Goal: Task Accomplishment & Management: Complete application form

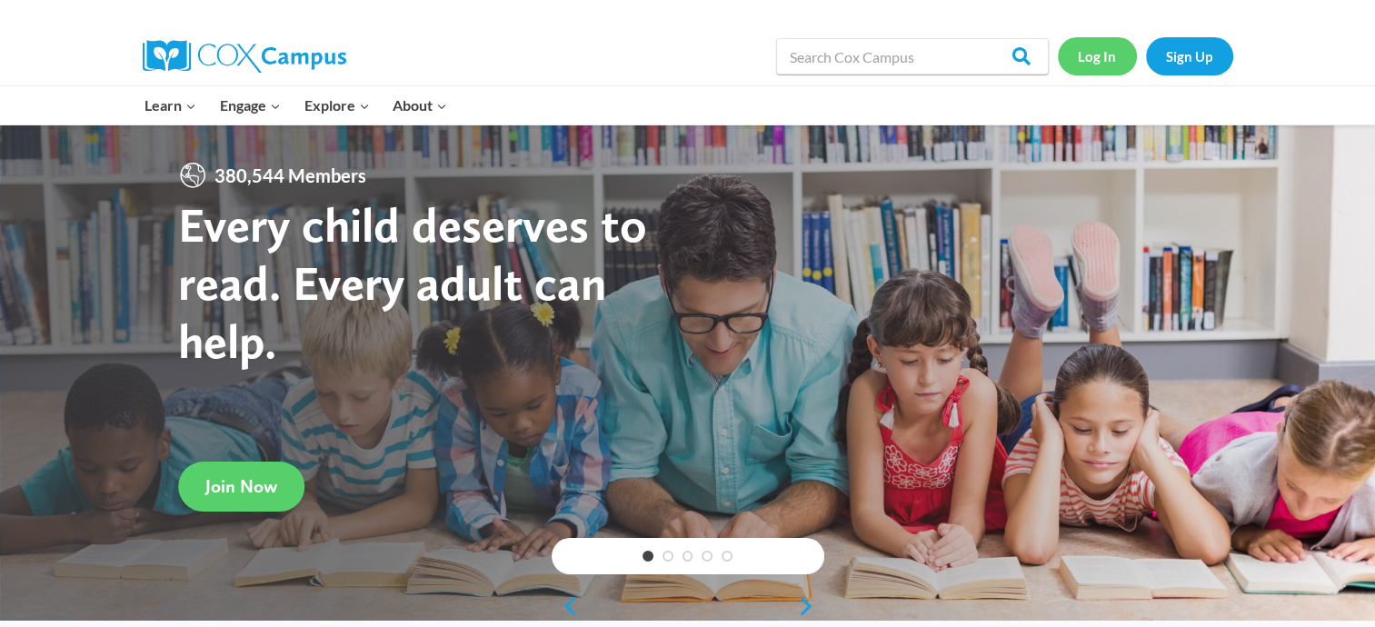
click at [1094, 53] on link "Log In" at bounding box center [1097, 55] width 79 height 37
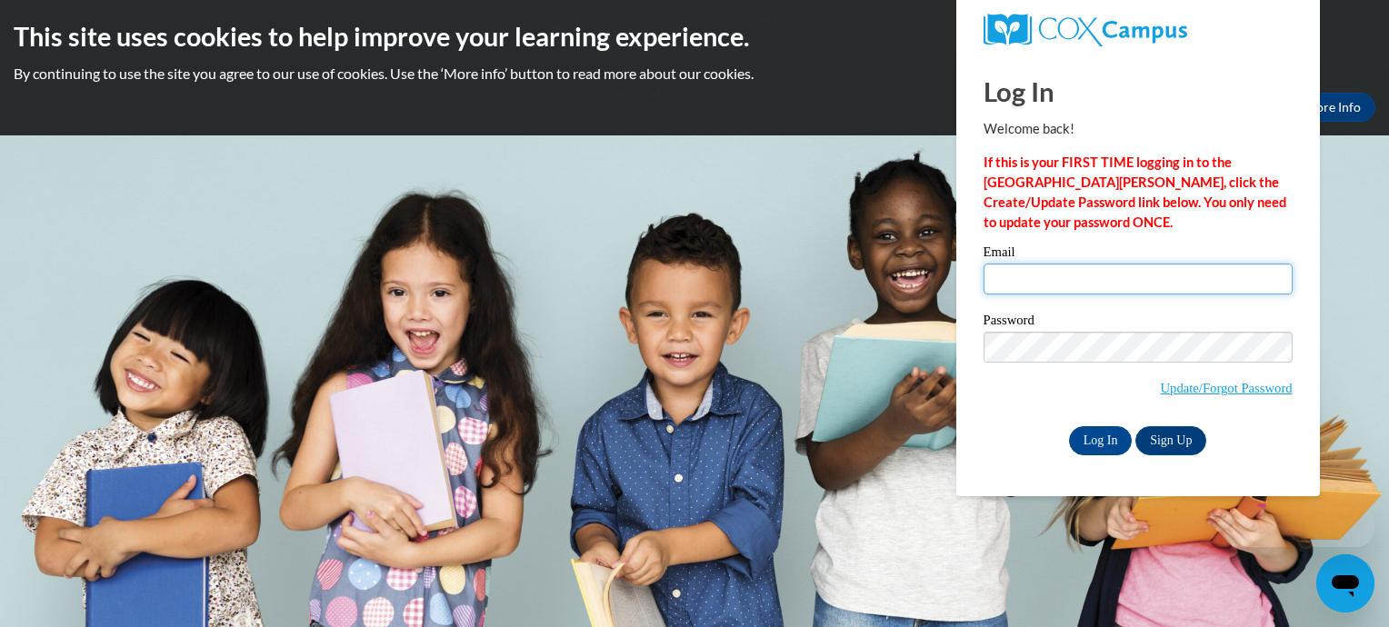
click at [1057, 272] on input "Email" at bounding box center [1137, 279] width 309 height 31
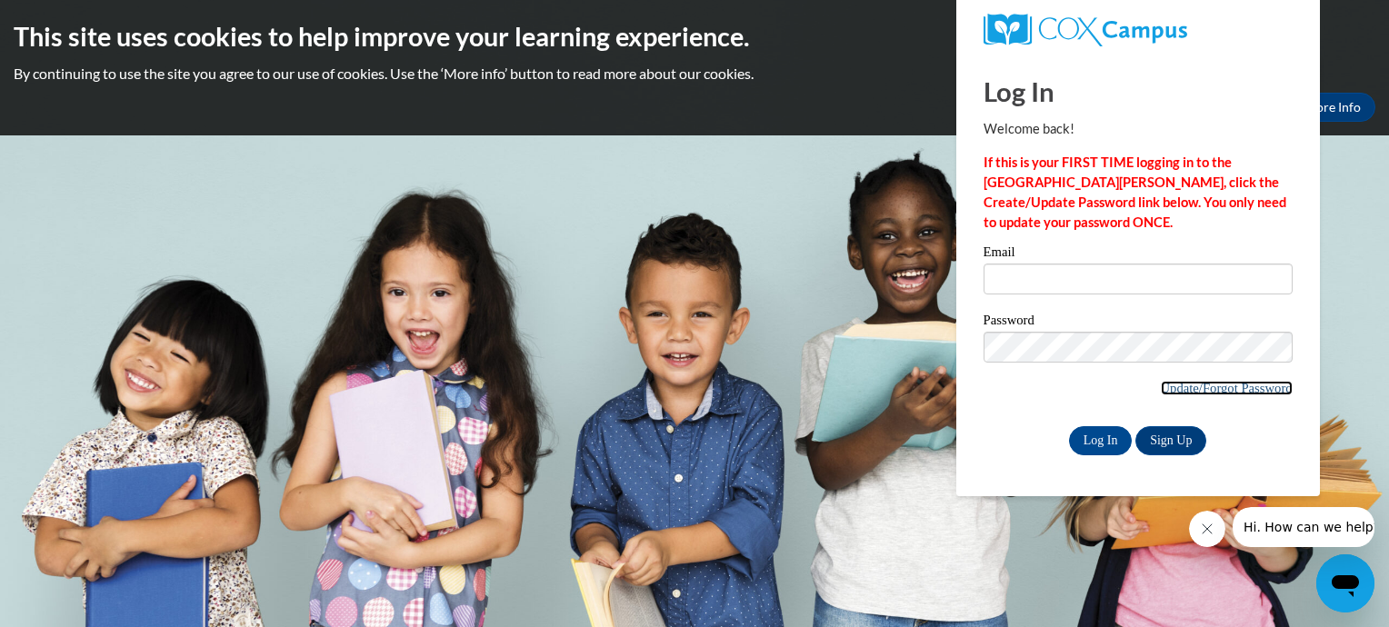
click at [1191, 391] on link "Update/Forgot Password" at bounding box center [1227, 388] width 132 height 15
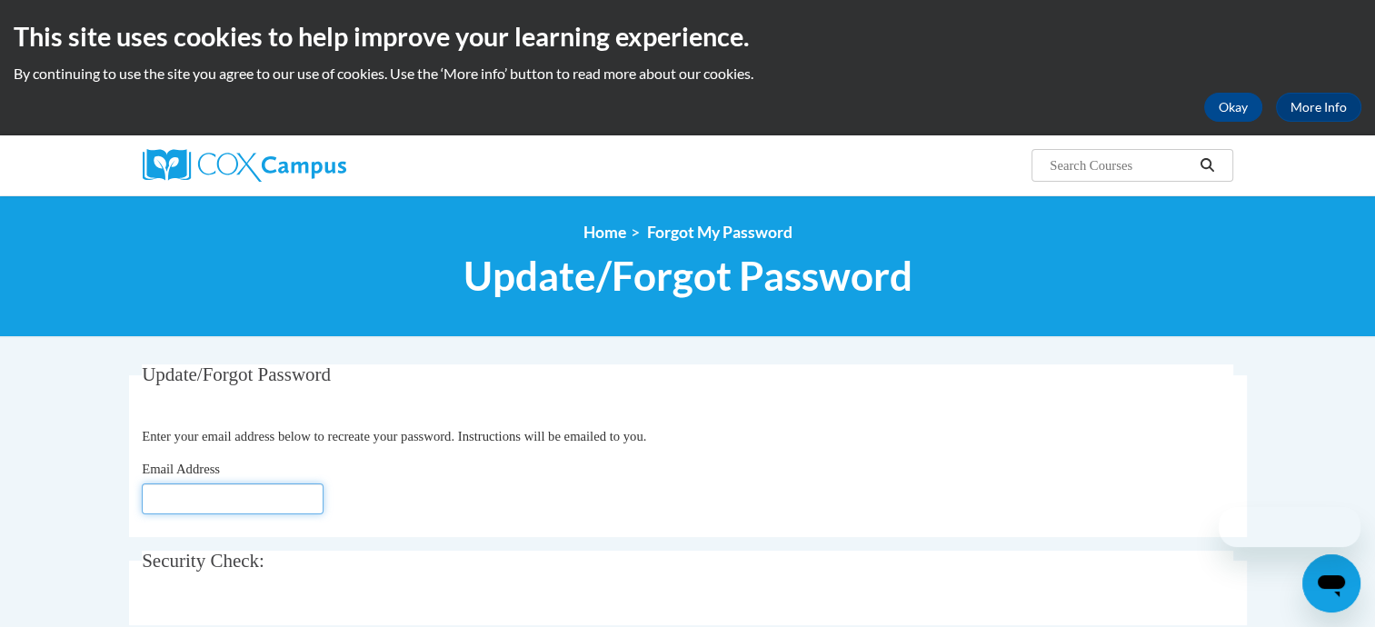
click at [184, 507] on input "Email Address" at bounding box center [233, 498] width 182 height 31
type input "mbowens@kent.edu"
click button "Refresh captcha" at bounding box center [0, 0] width 0 height 0
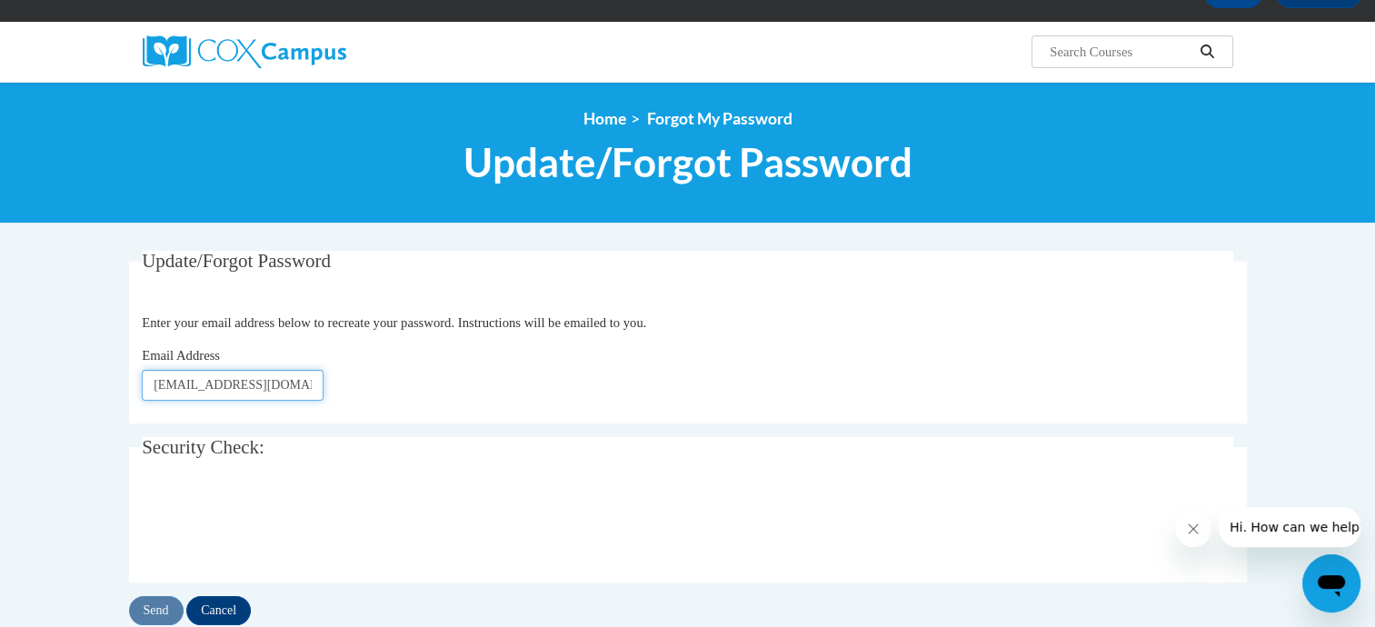
scroll to position [273, 0]
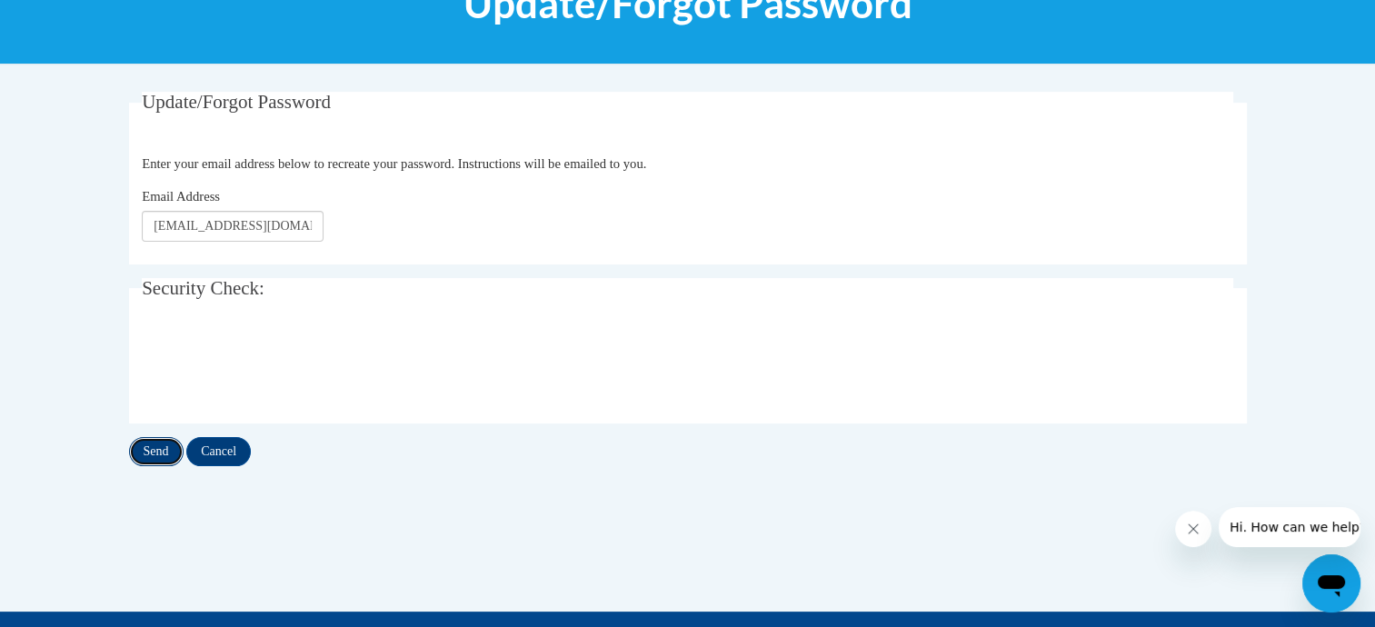
click at [153, 454] on input "Send" at bounding box center [156, 451] width 55 height 29
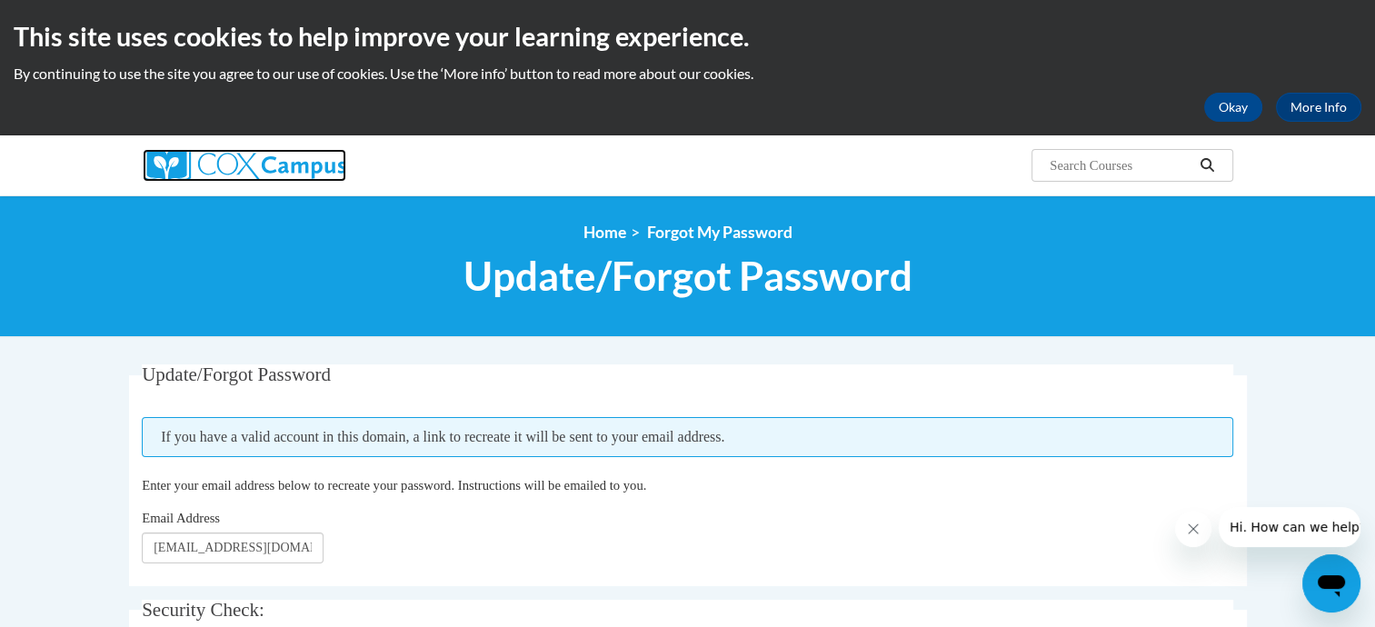
click at [209, 169] on img at bounding box center [245, 165] width 204 height 33
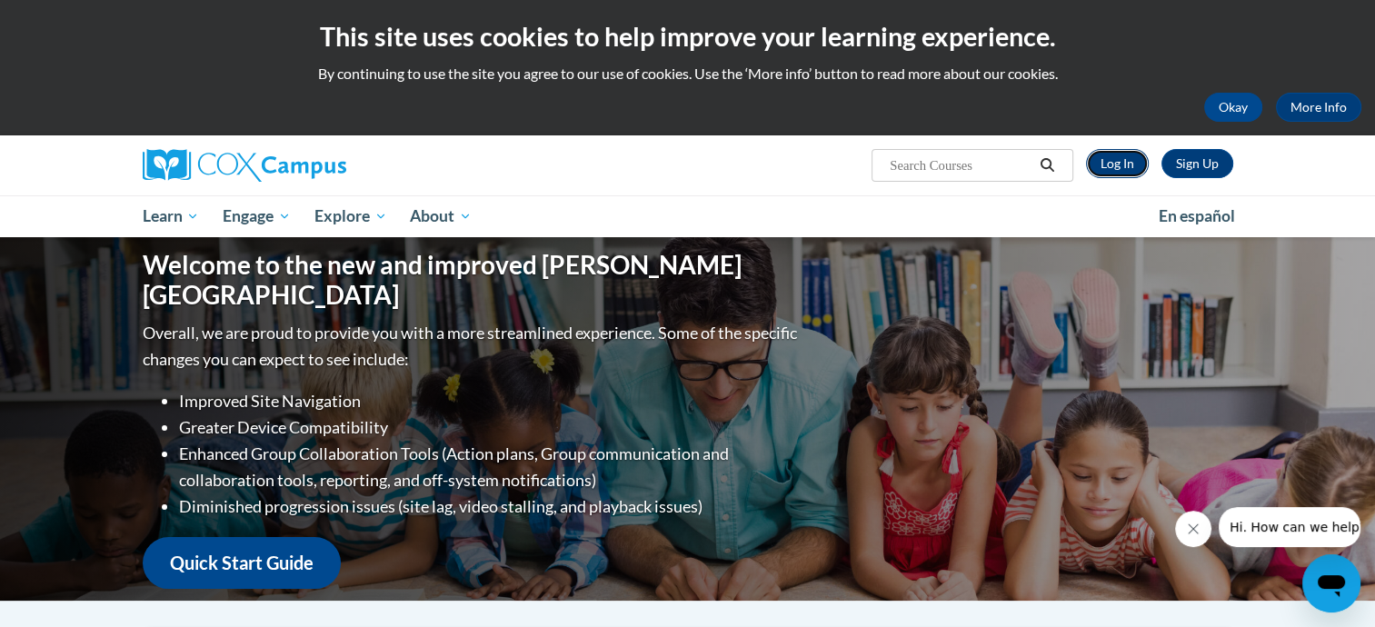
click at [1115, 172] on link "Log In" at bounding box center [1117, 163] width 63 height 29
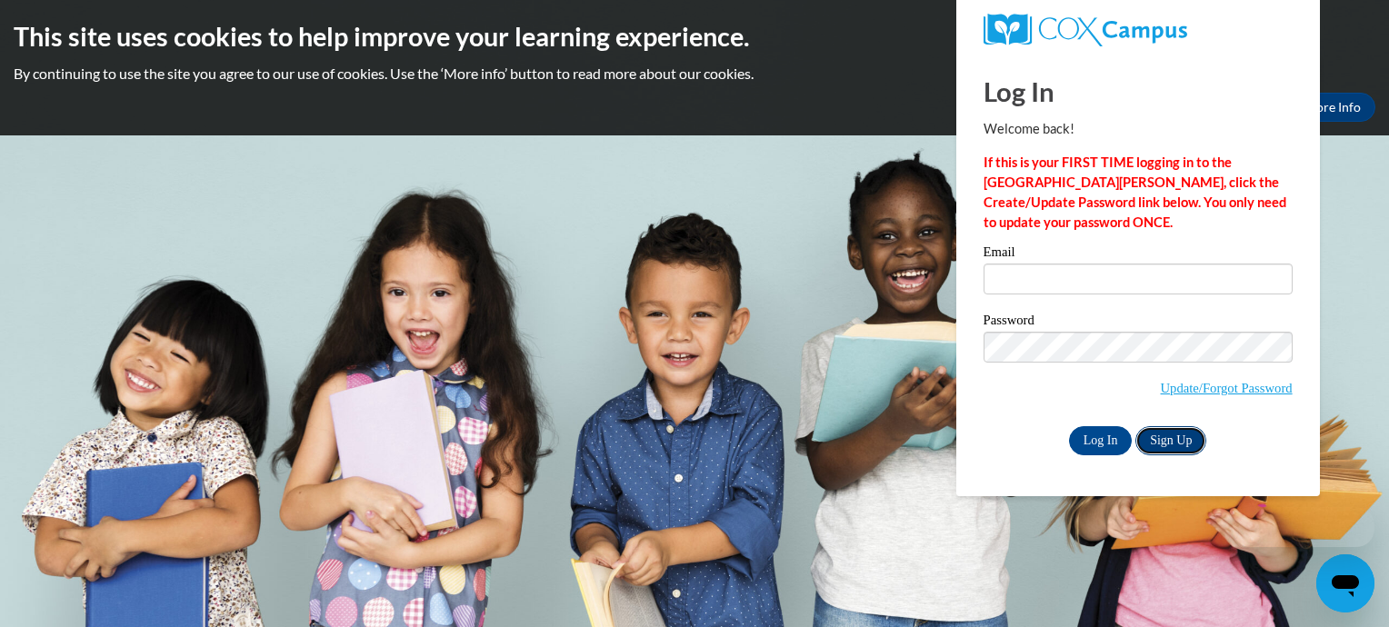
click at [1169, 443] on link "Sign Up" at bounding box center [1170, 440] width 71 height 29
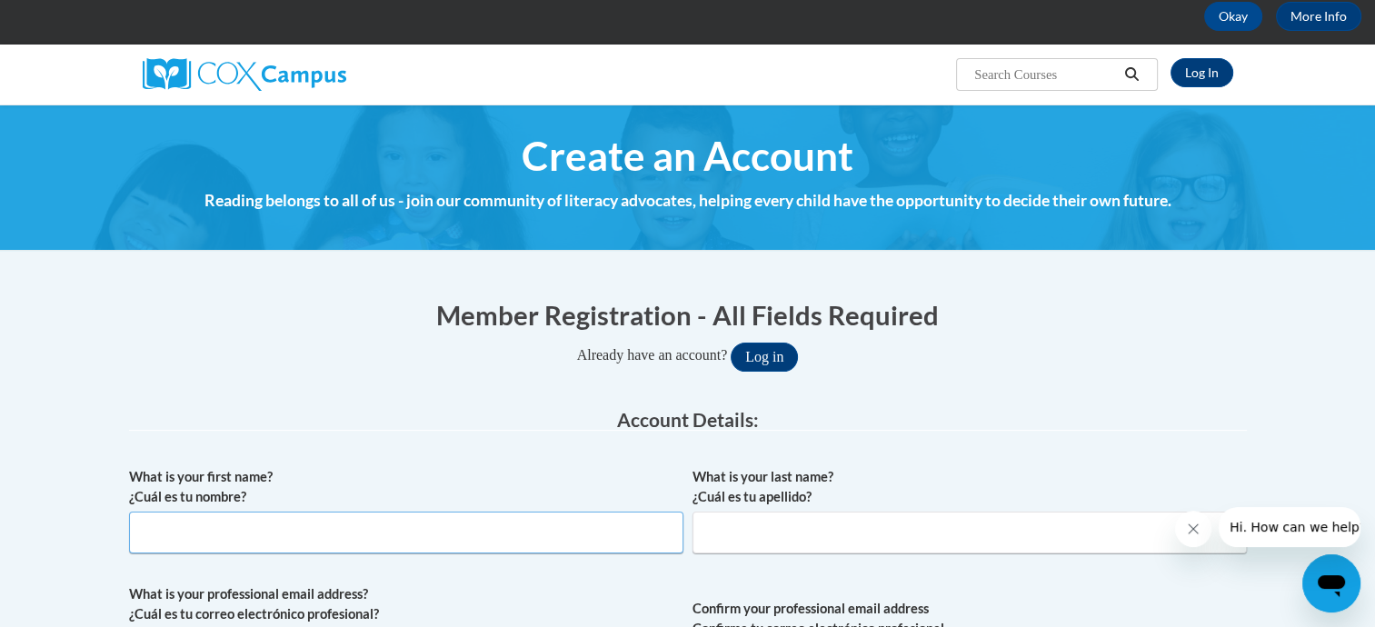
click at [185, 529] on input "What is your first name? ¿Cuál es tu nombre?" at bounding box center [406, 533] width 554 height 42
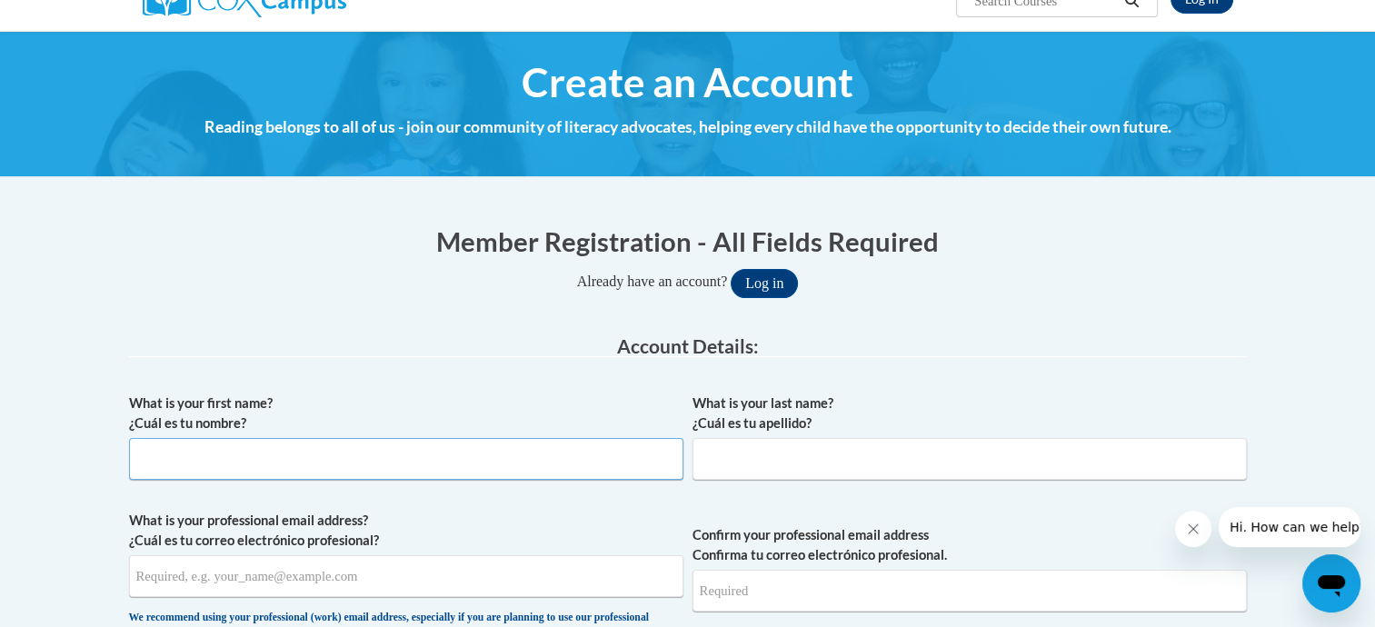
scroll to position [273, 0]
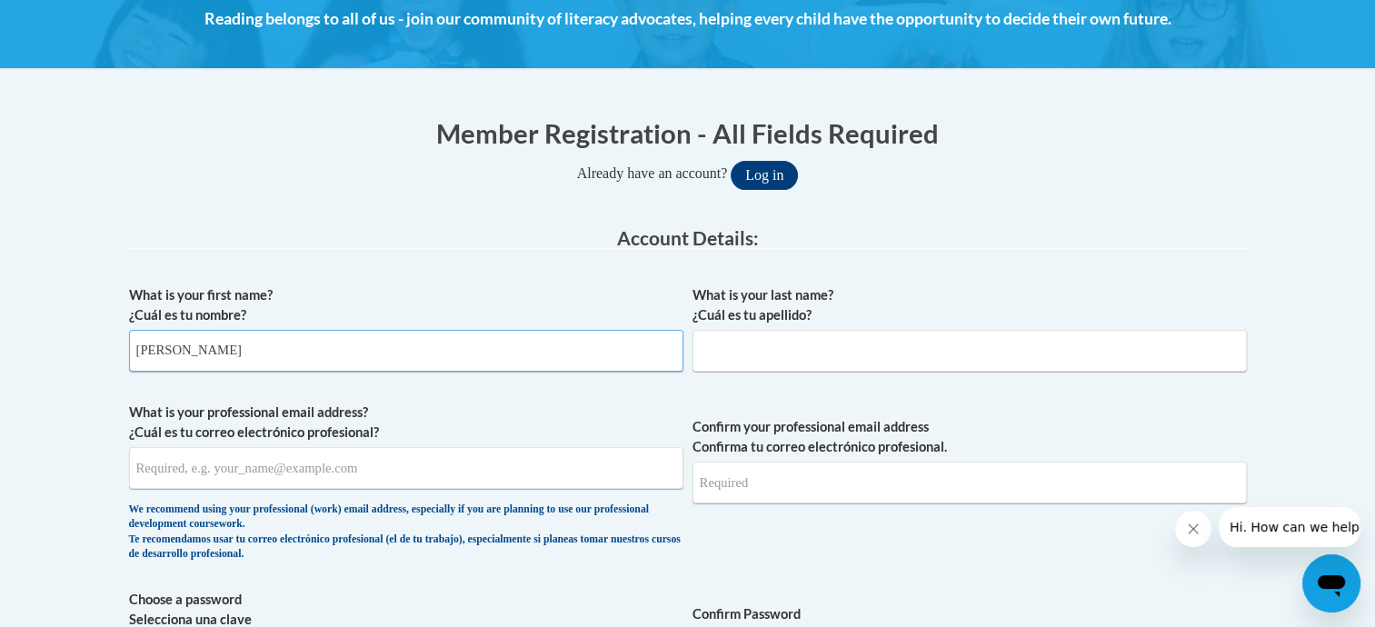
drag, startPoint x: 324, startPoint y: 358, endPoint x: 212, endPoint y: 373, distance: 112.7
click at [212, 373] on div "What is your first name? ¿Cuál es tu nombre? Marshae Bowens" at bounding box center [406, 335] width 554 height 100
type input "Marshae"
click at [720, 338] on input "What is your last name? ¿Cuál es tu apellido?" at bounding box center [969, 351] width 554 height 42
type input "Bowens"
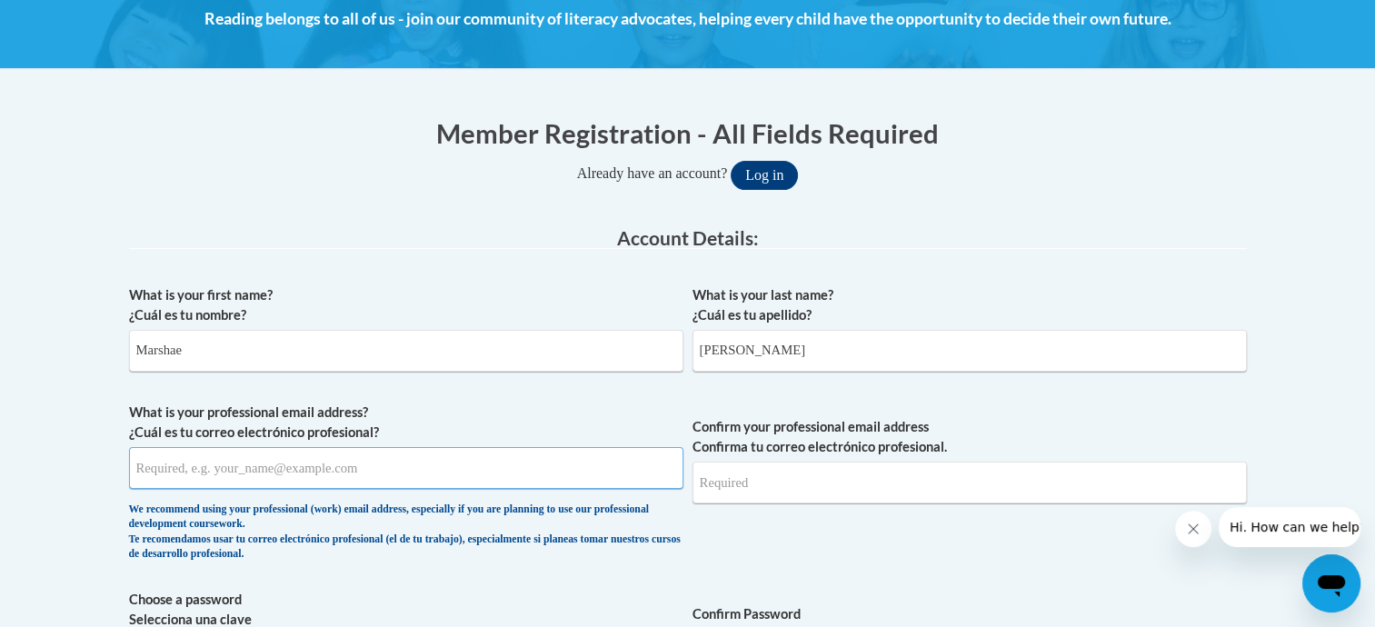
click at [294, 467] on input "What is your professional email address? ¿Cuál es tu correo electrónico profesi…" at bounding box center [406, 468] width 554 height 42
click at [294, 467] on input "mbowens@kent.du" at bounding box center [406, 468] width 554 height 42
type input "mbowens@kent.edu"
click at [848, 467] on input "Confirm your professional email address Confirma tu correo electrónico profesio…" at bounding box center [969, 483] width 554 height 42
drag, startPoint x: 373, startPoint y: 448, endPoint x: 283, endPoint y: 448, distance: 90.0
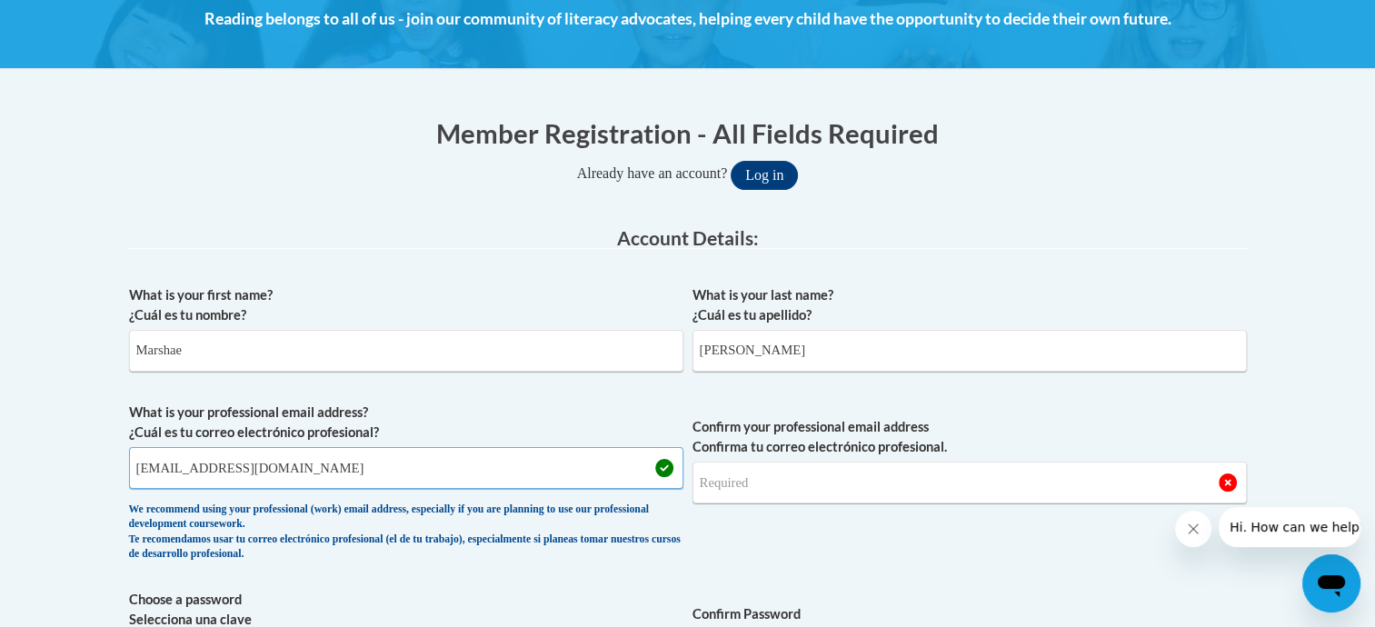
click at [283, 448] on input "mbowens@kent.edu" at bounding box center [406, 468] width 554 height 42
click at [316, 462] on input "mbowens@kent.edu" at bounding box center [406, 468] width 554 height 42
drag, startPoint x: 288, startPoint y: 470, endPoint x: 20, endPoint y: 446, distance: 269.1
click at [870, 500] on input "Confirm your professional email address Confirma tu correo electrónico profesio…" at bounding box center [969, 483] width 554 height 42
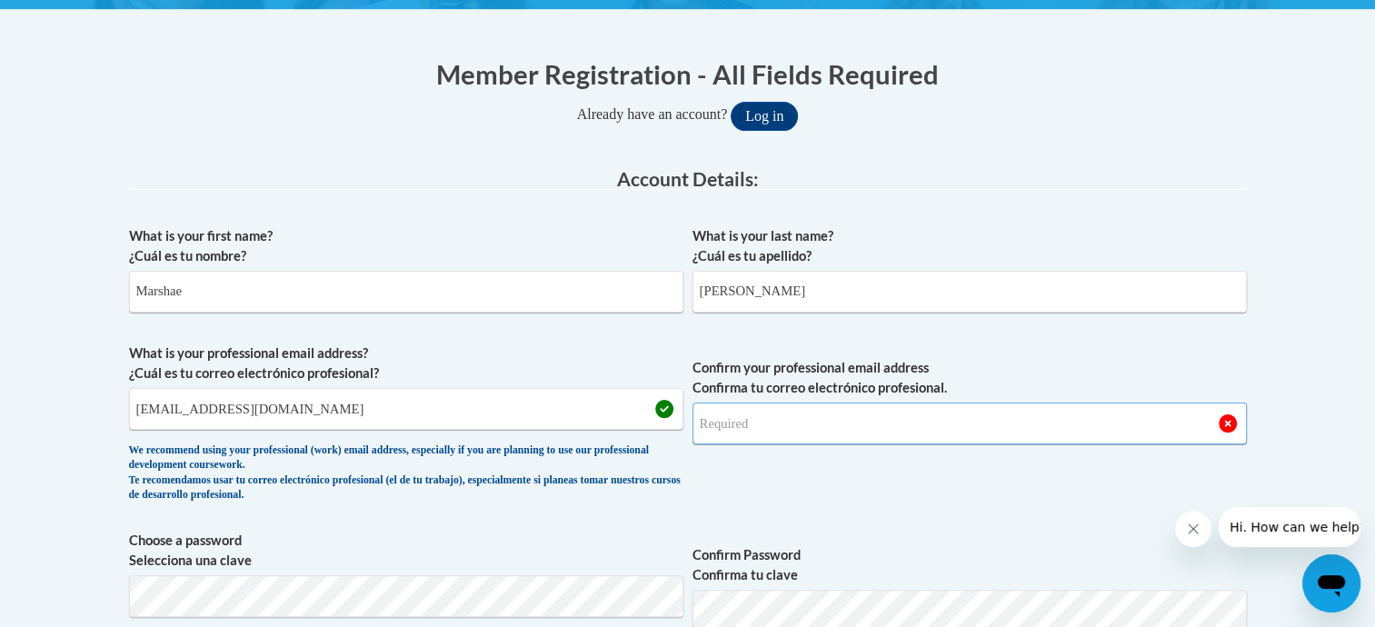
scroll to position [364, 0]
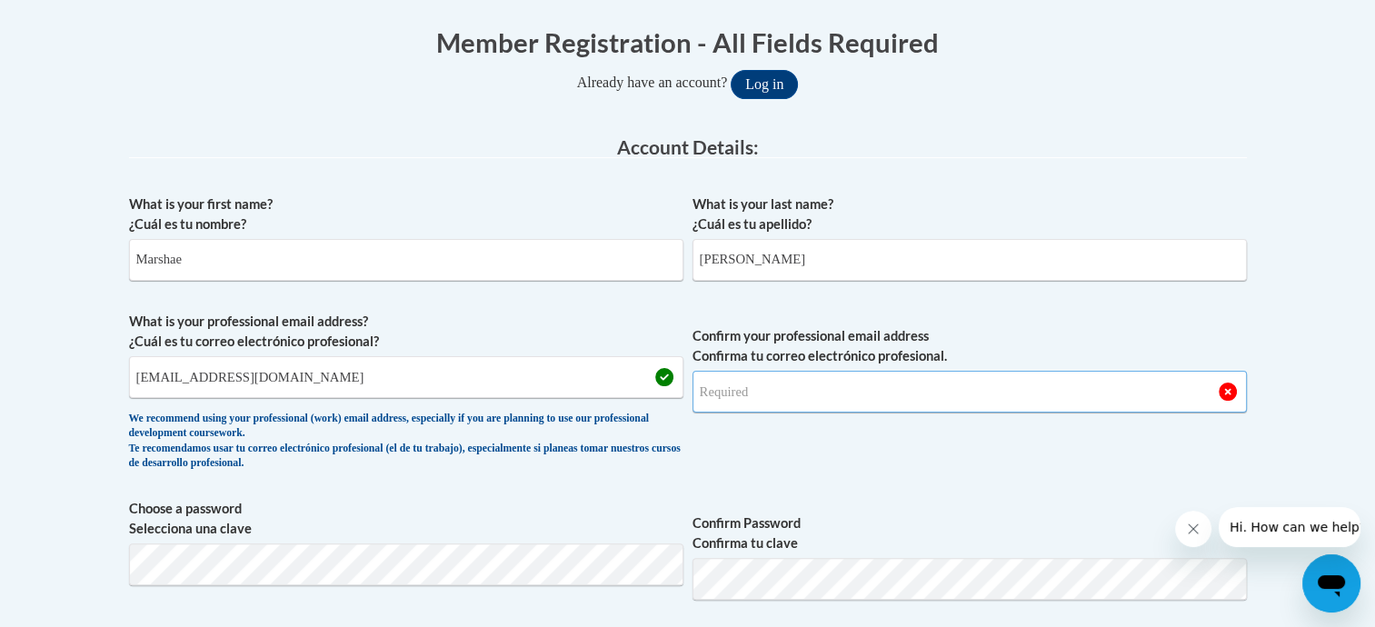
click at [805, 399] on input "Confirm your professional email address Confirma tu correo electrónico profesio…" at bounding box center [969, 392] width 554 height 42
click at [797, 399] on input "Confirm your professional email address Confirma tu correo electrónico profesio…" at bounding box center [969, 392] width 554 height 42
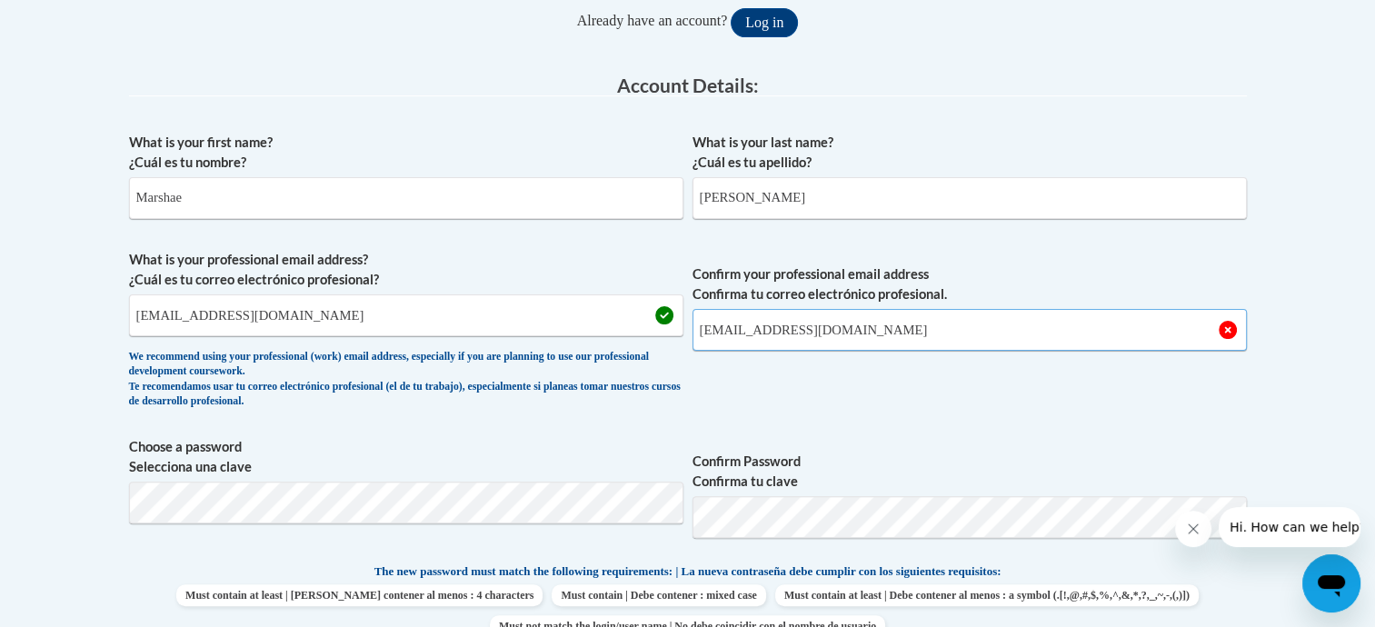
scroll to position [545, 0]
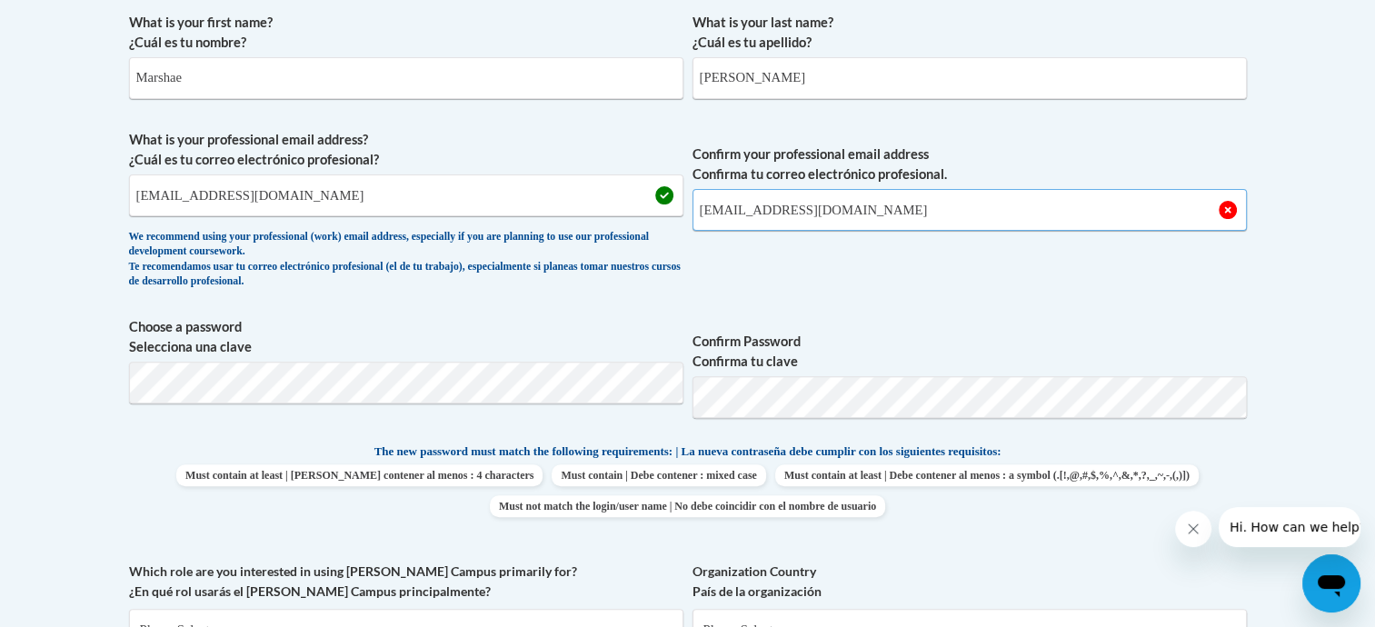
type input "mbowens@kent.edu"
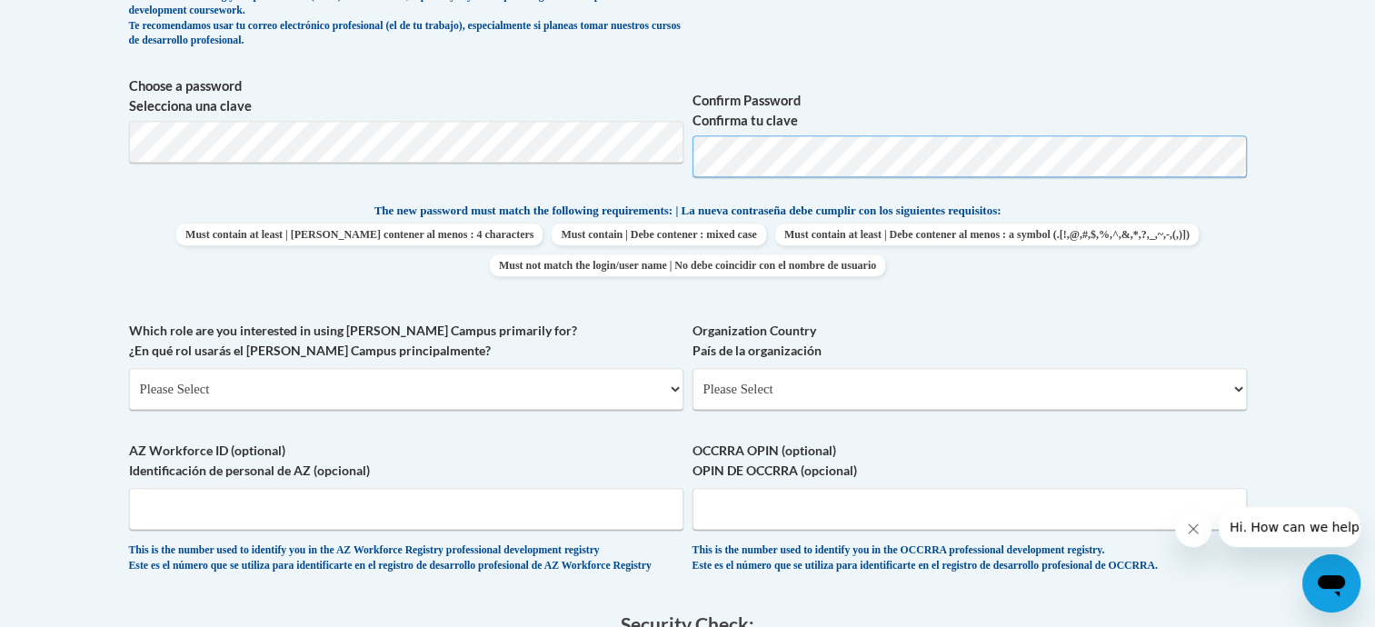
scroll to position [818, 0]
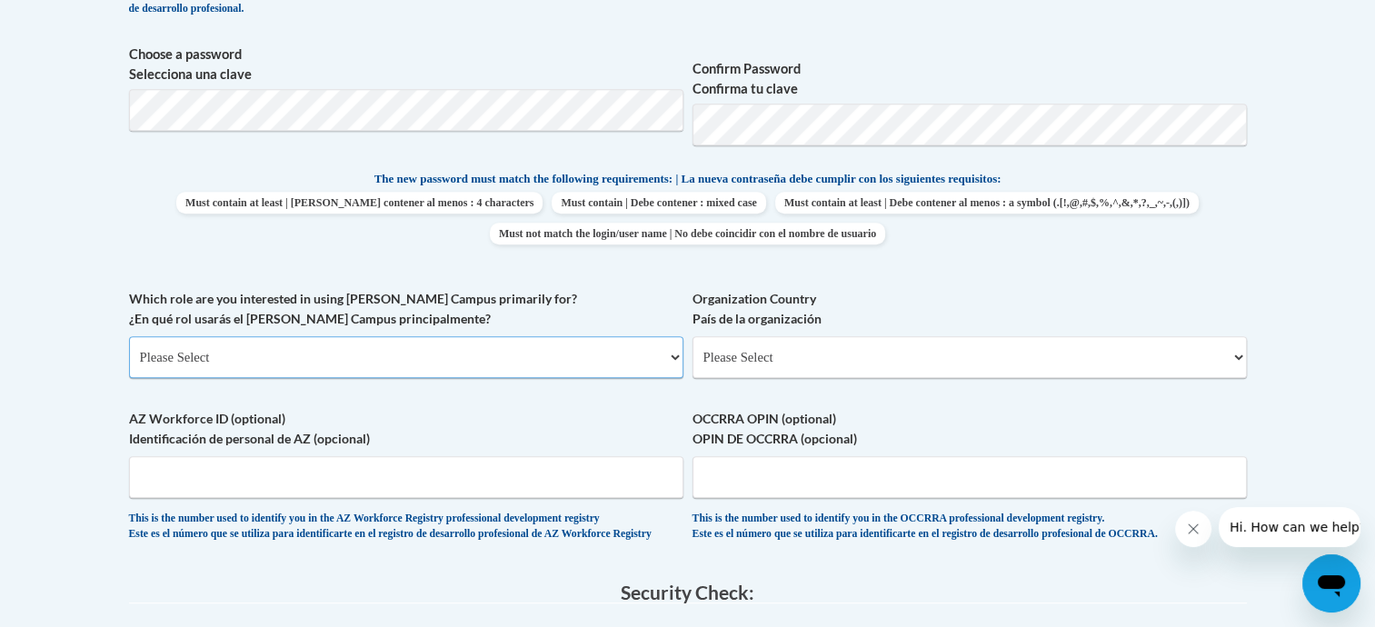
click at [247, 351] on select "Please Select College/University | Colegio/Universidad Community/Nonprofit Part…" at bounding box center [406, 357] width 554 height 42
click at [280, 342] on select "Please Select College/University | Colegio/Universidad Community/Nonprofit Part…" at bounding box center [406, 357] width 554 height 42
click at [732, 363] on select "Please Select United States | Estados Unidos Outside of the United States | Fue…" at bounding box center [969, 357] width 554 height 42
select select "ad49bcad-a171-4b2e-b99c-48b446064914"
click at [692, 336] on select "Please Select United States | Estados Unidos Outside of the United States | Fue…" at bounding box center [969, 357] width 554 height 42
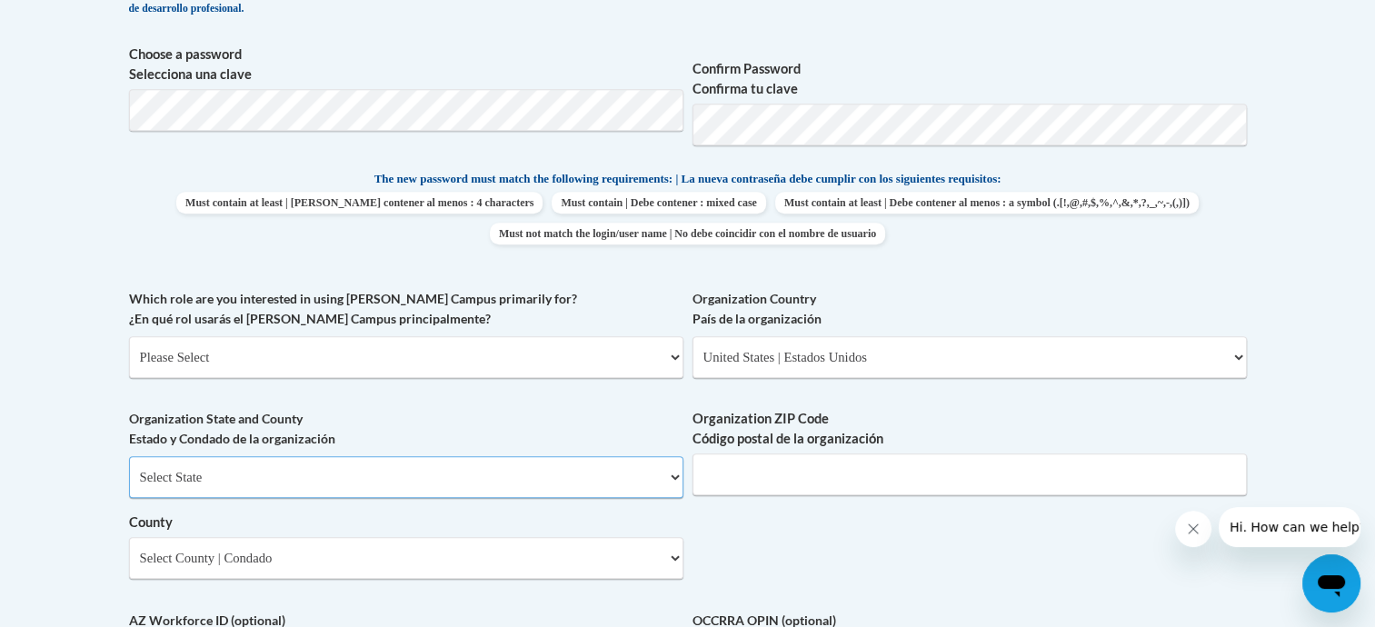
click at [284, 471] on select "Select State Alabama Alaska Arizona Arkansas California Colorado Connecticut De…" at bounding box center [406, 477] width 554 height 42
select select "Ohio"
click at [129, 456] on select "Select State Alabama Alaska Arizona Arkansas California Colorado Connecticut De…" at bounding box center [406, 477] width 554 height 42
click at [244, 365] on select "Please Select College/University | Colegio/Universidad Community/Nonprofit Part…" at bounding box center [406, 357] width 554 height 42
select select "fbf2d438-af2f-41f8-98f1-81c410e29de3"
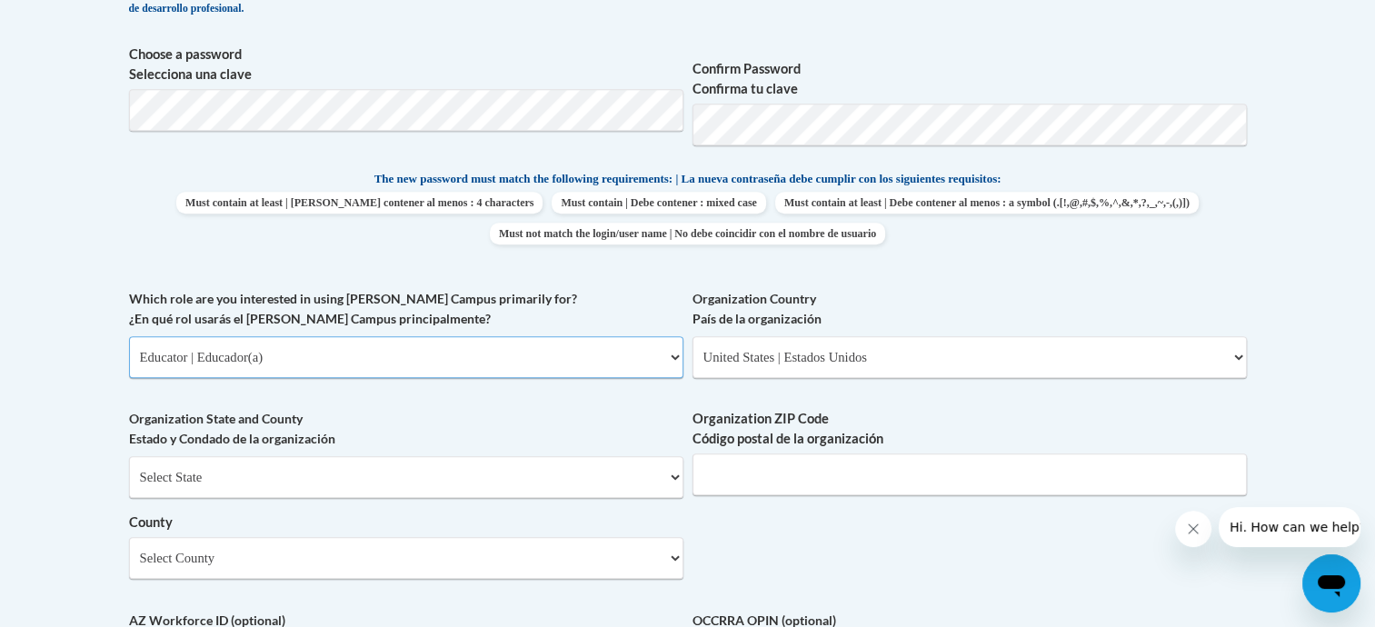
click at [129, 336] on select "Please Select College/University | Colegio/Universidad Community/Nonprofit Part…" at bounding box center [406, 357] width 554 height 42
select select "null"
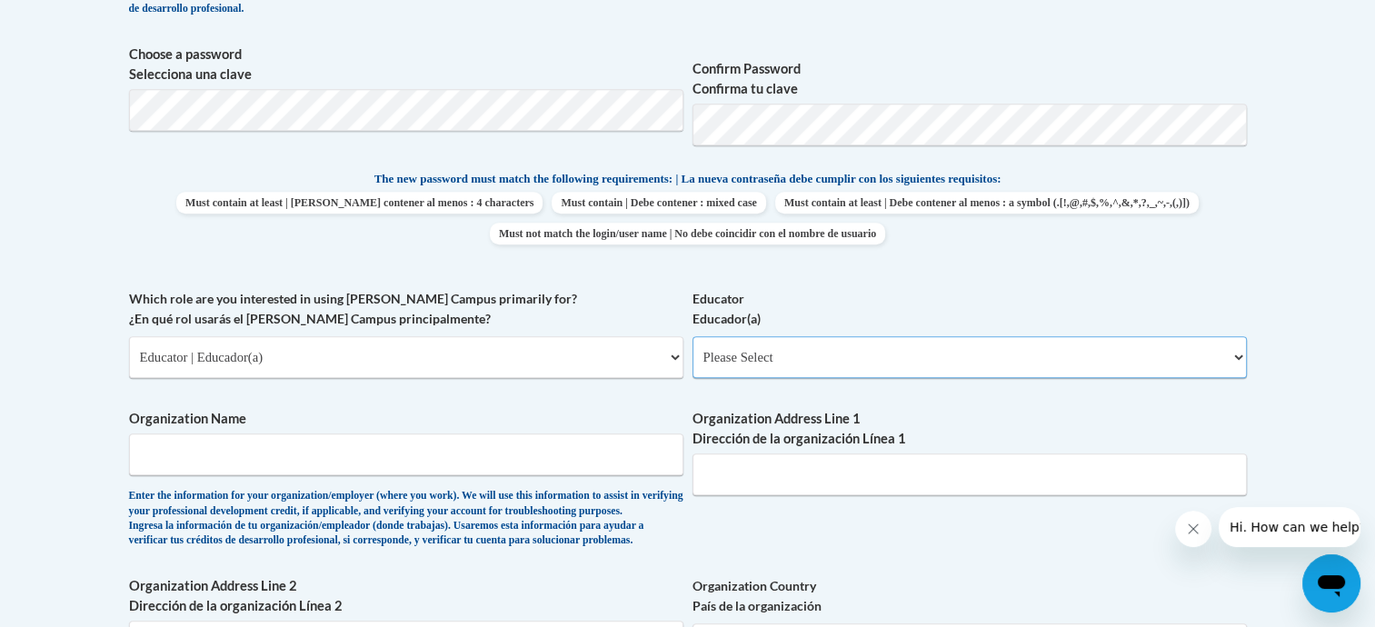
click at [774, 347] on select "Please Select Early Learning/Daycare Teacher/Family Home Care Provider | Maestr…" at bounding box center [969, 357] width 554 height 42
select select "5e2af403-4f2c-4e49-a02f-103e55d7b75b"
click at [692, 336] on select "Please Select Early Learning/Daycare Teacher/Family Home Care Provider | Maestr…" at bounding box center [969, 357] width 554 height 42
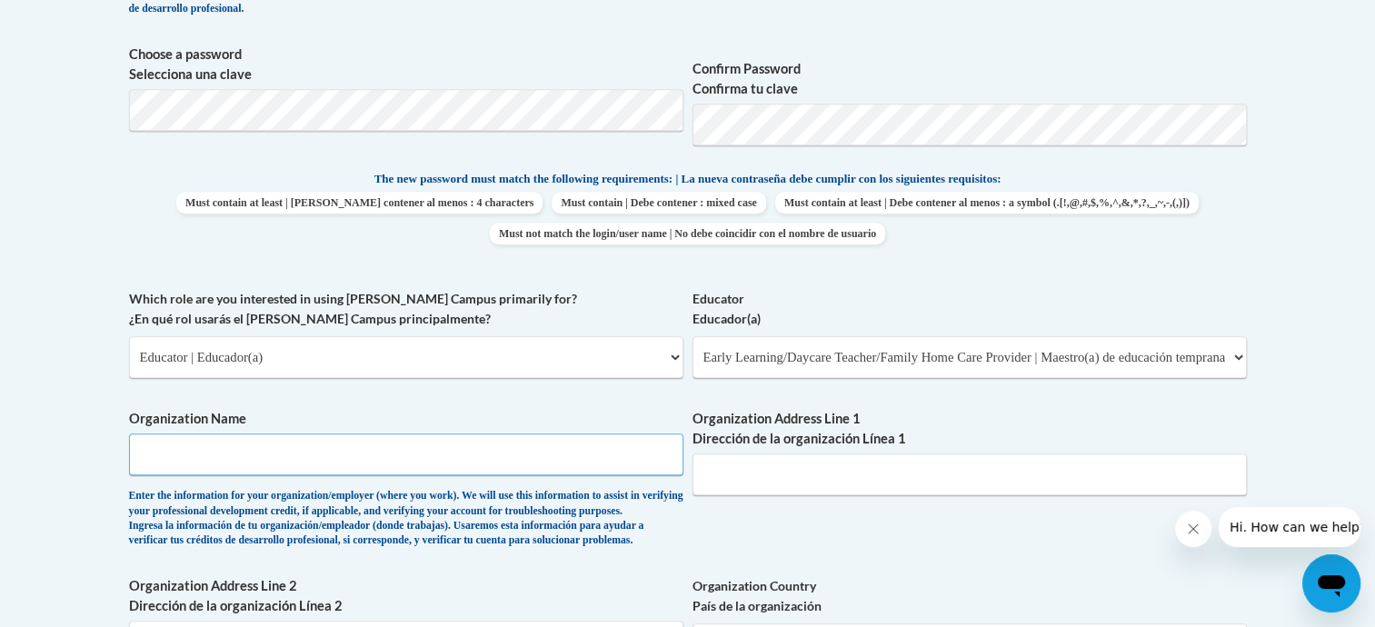
click at [465, 443] on input "Organization Name" at bounding box center [406, 454] width 554 height 42
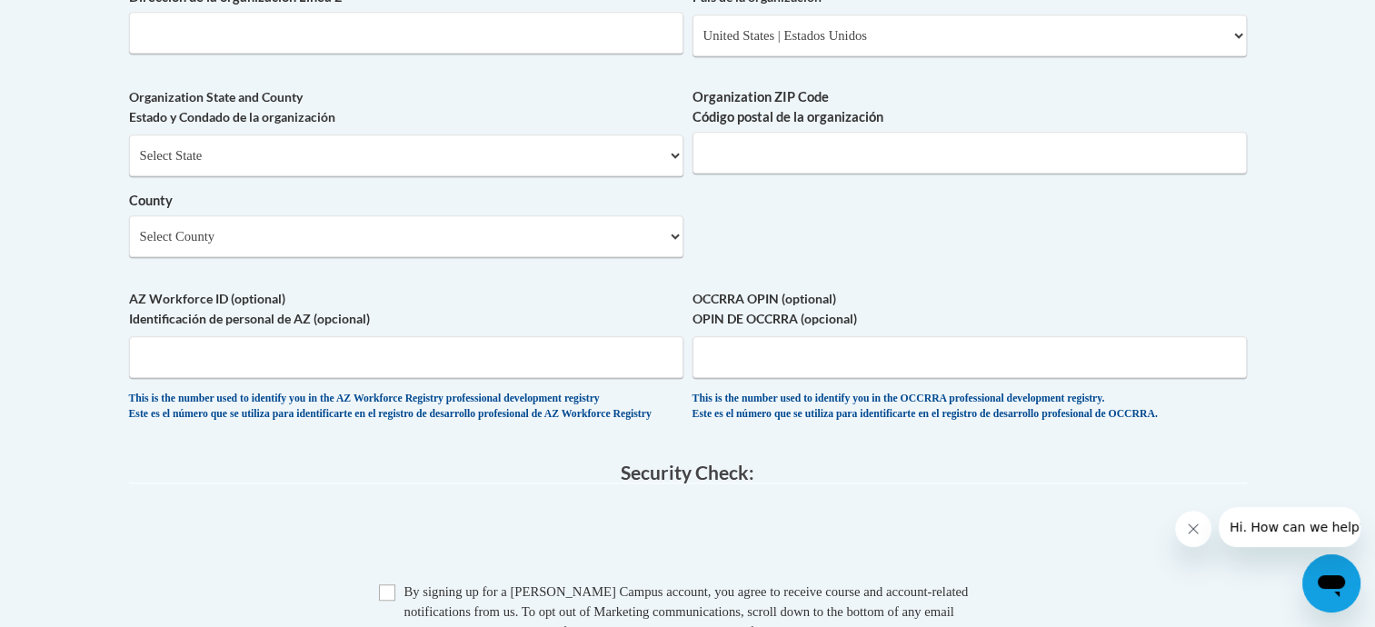
scroll to position [1454, 0]
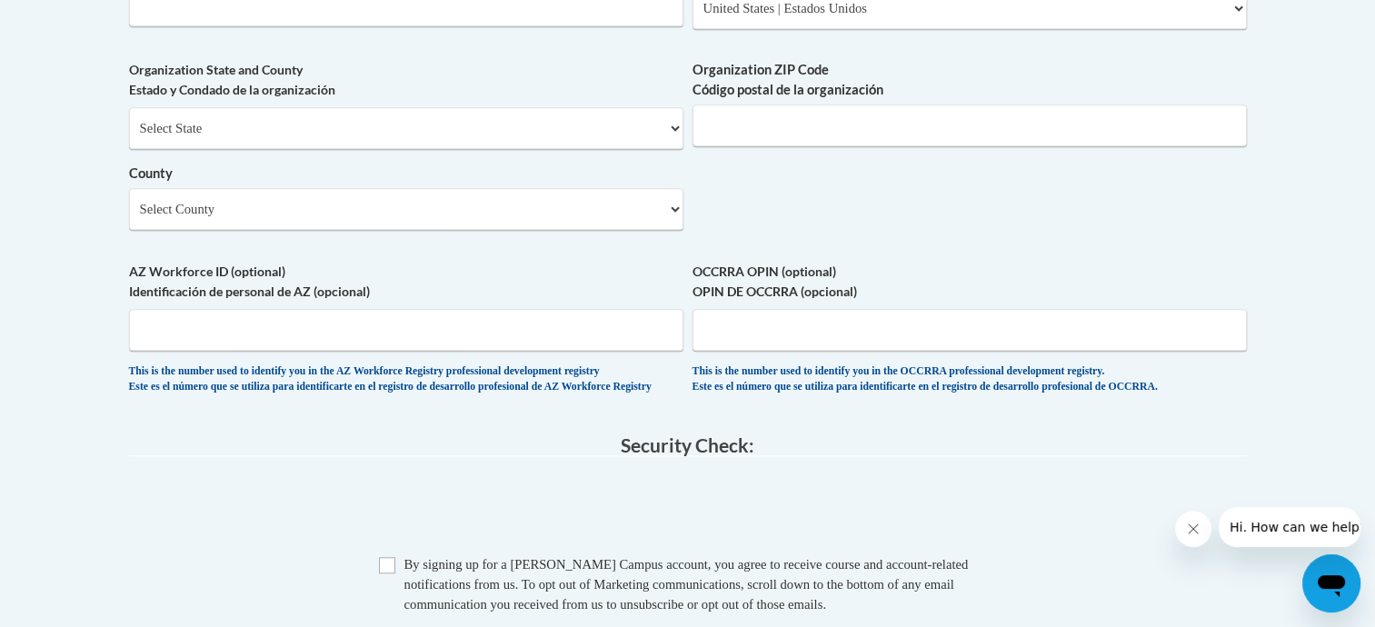
type input "head start"
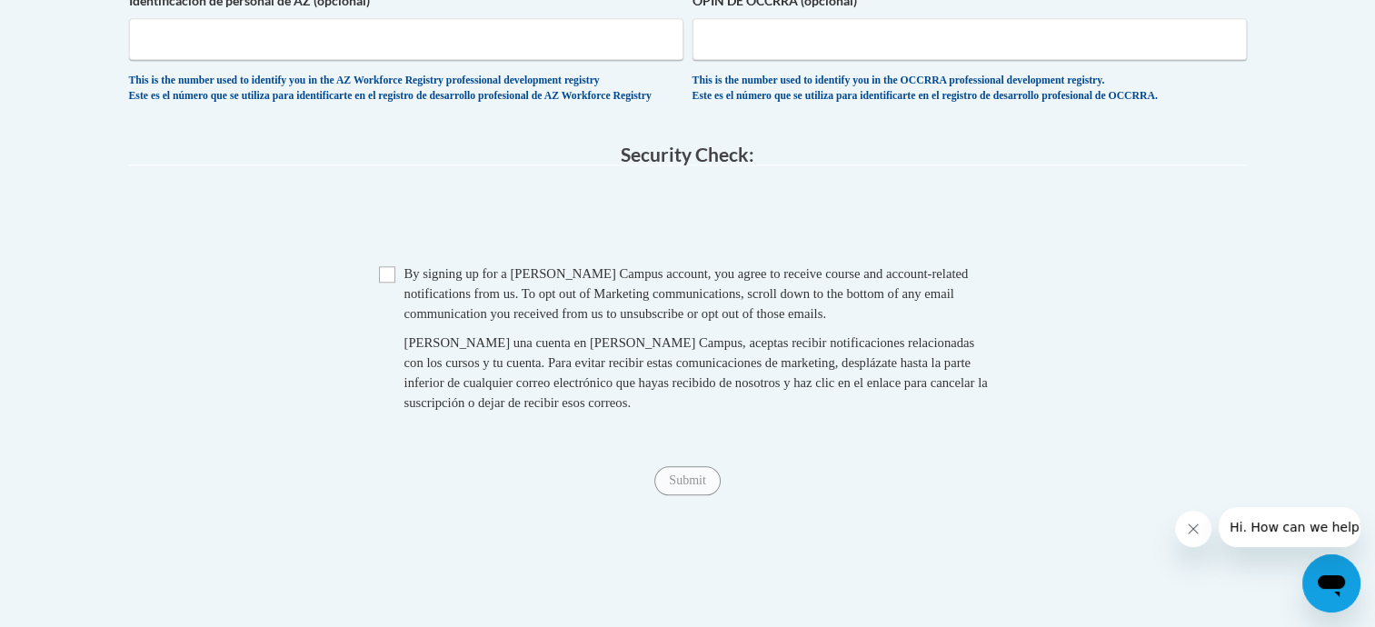
scroll to position [1908, 0]
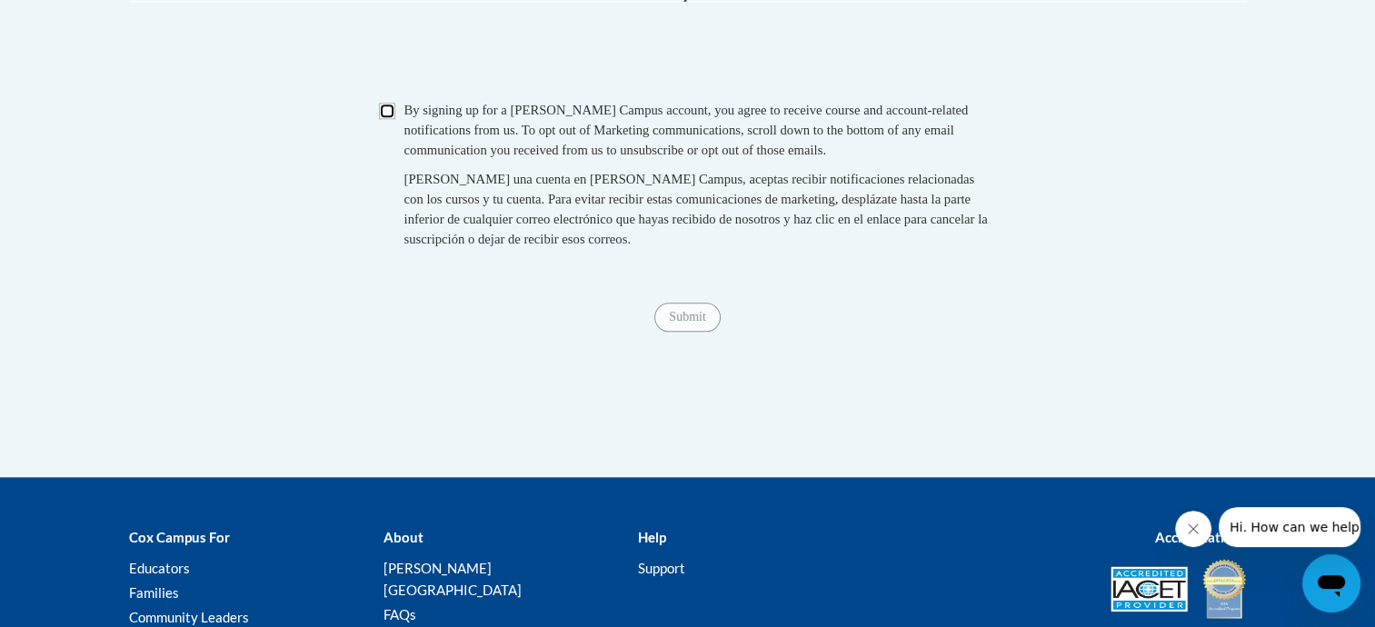
click at [383, 119] on input "Checkbox" at bounding box center [387, 111] width 16 height 16
checkbox input "true"
click at [698, 332] on input "Submit" at bounding box center [686, 317] width 65 height 29
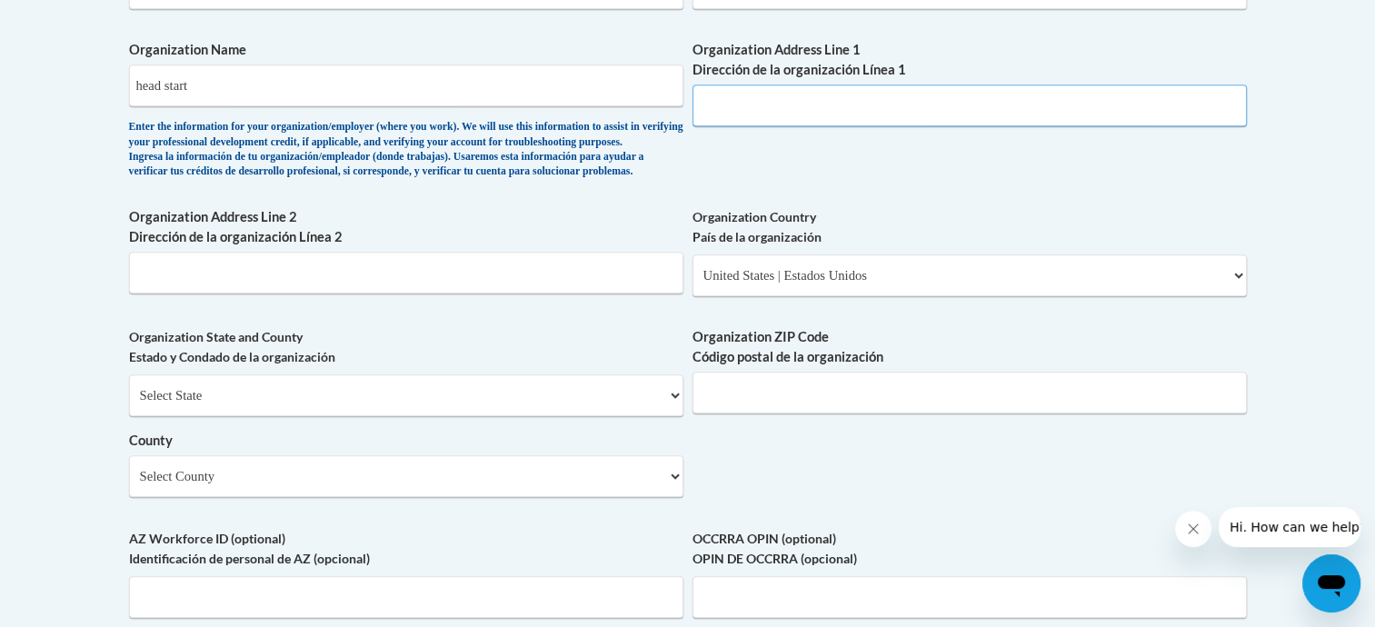
scroll to position [1090, 0]
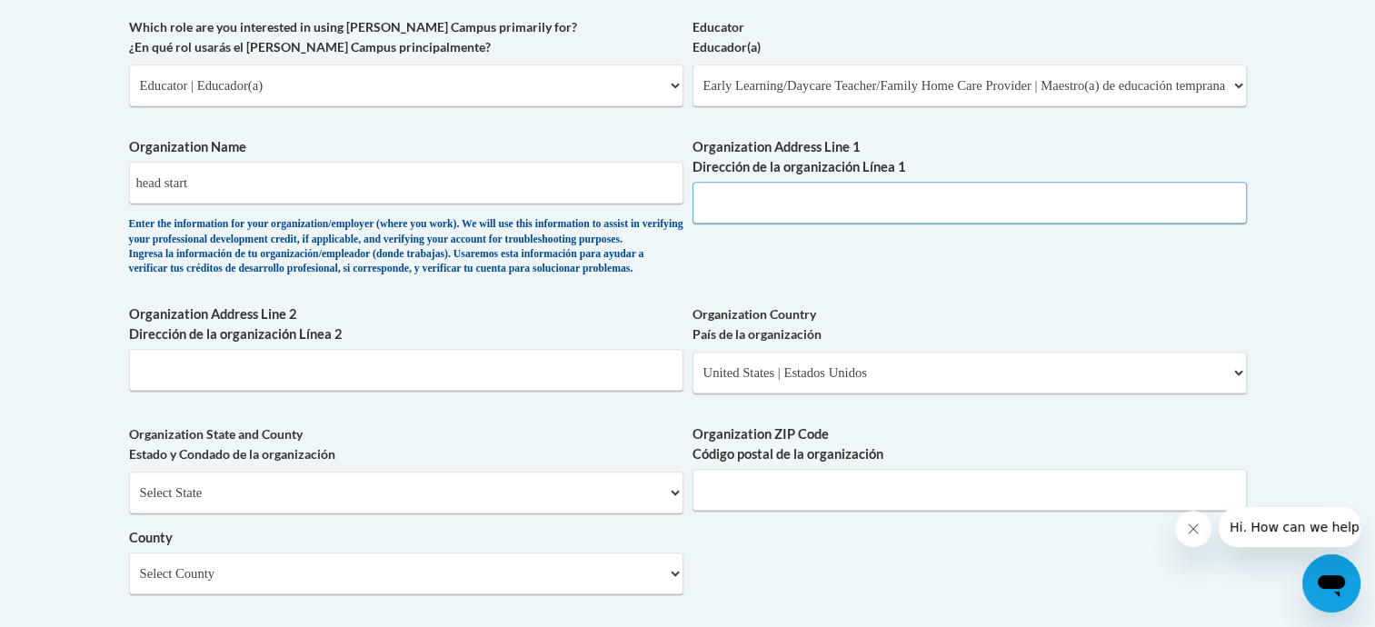
click at [722, 205] on input "Organization Address Line 1 Dirección de la organización Línea 1" at bounding box center [969, 203] width 554 height 42
type input "4510 main ave"
click at [435, 391] on input "Organization Address Line 2 Dirección de la organización Línea 2" at bounding box center [406, 370] width 554 height 42
click at [226, 544] on div "Select State Alabama Alaska Arizona Arkansas California Colorado Connecticut De…" at bounding box center [406, 533] width 554 height 123
click at [229, 513] on select "Select State Alabama Alaska Arizona Arkansas California Colorado Connecticut De…" at bounding box center [406, 493] width 554 height 42
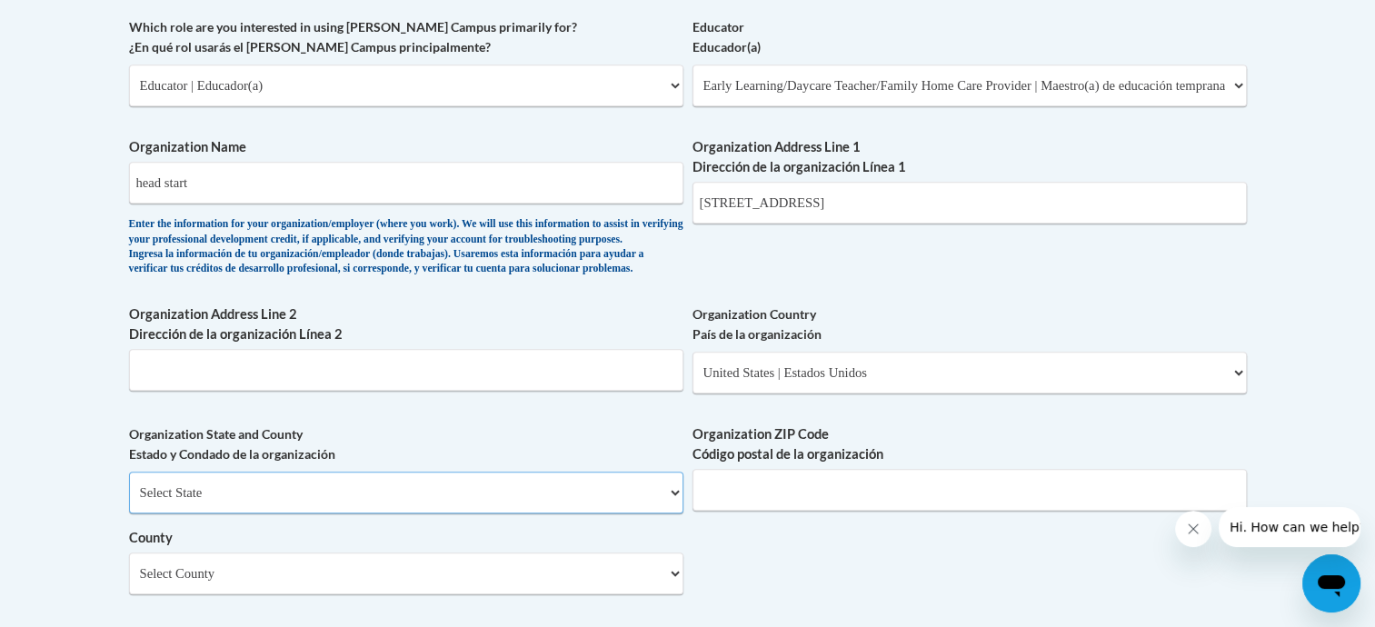
select select "Ohio"
click at [129, 502] on select "Select State Alabama Alaska Arizona Arkansas California Colorado Connecticut De…" at bounding box center [406, 493] width 554 height 42
click at [789, 500] on input "Organization ZIP Code Código postal de la organización" at bounding box center [969, 490] width 554 height 42
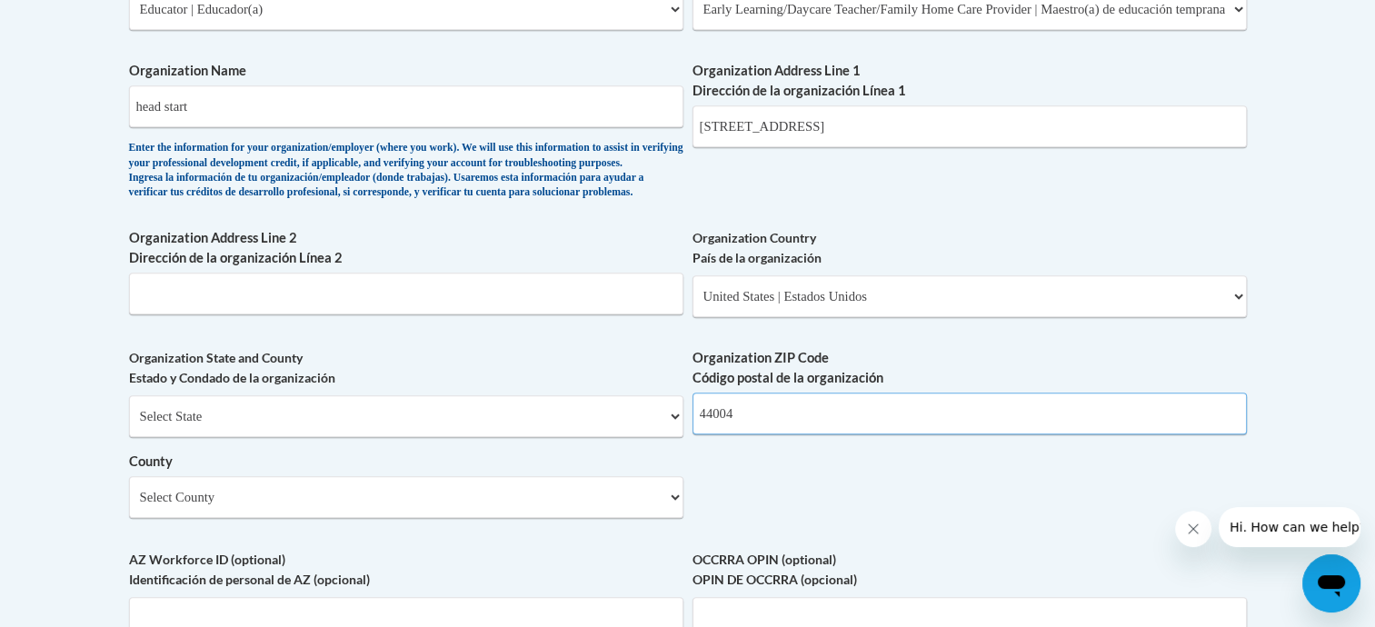
scroll to position [1271, 0]
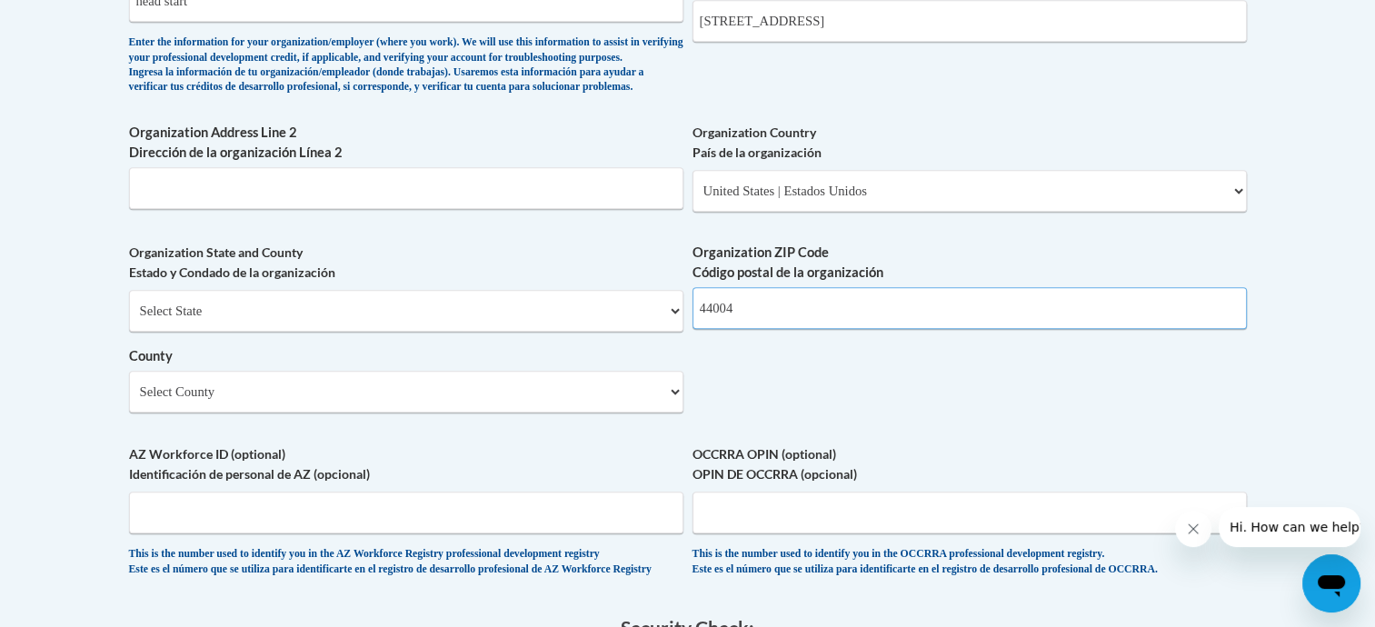
type input "44004"
click at [216, 413] on select "Select County Adams Allen Ashland Ashtabula Athens Auglaize Belmont Brown Butle…" at bounding box center [406, 392] width 554 height 42
select select "Ashtabula"
click at [129, 401] on select "Select County Adams Allen Ashland Ashtabula Athens Auglaize Belmont Brown Butle…" at bounding box center [406, 392] width 554 height 42
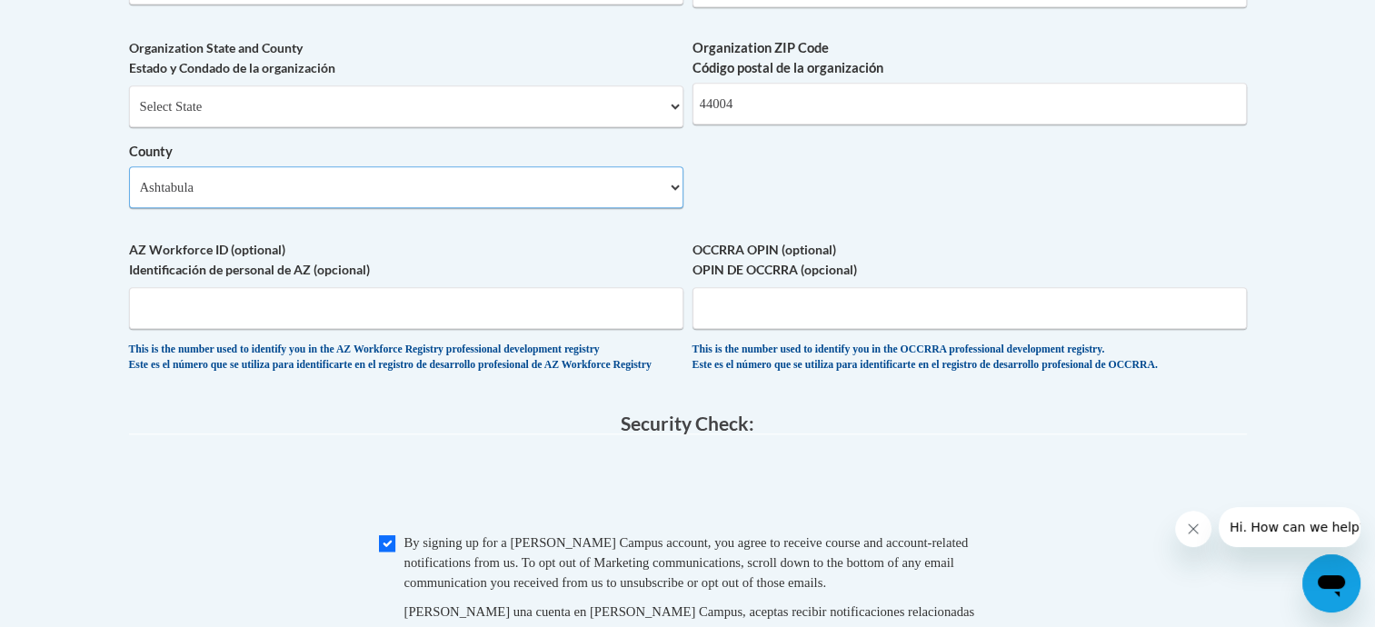
scroll to position [1635, 0]
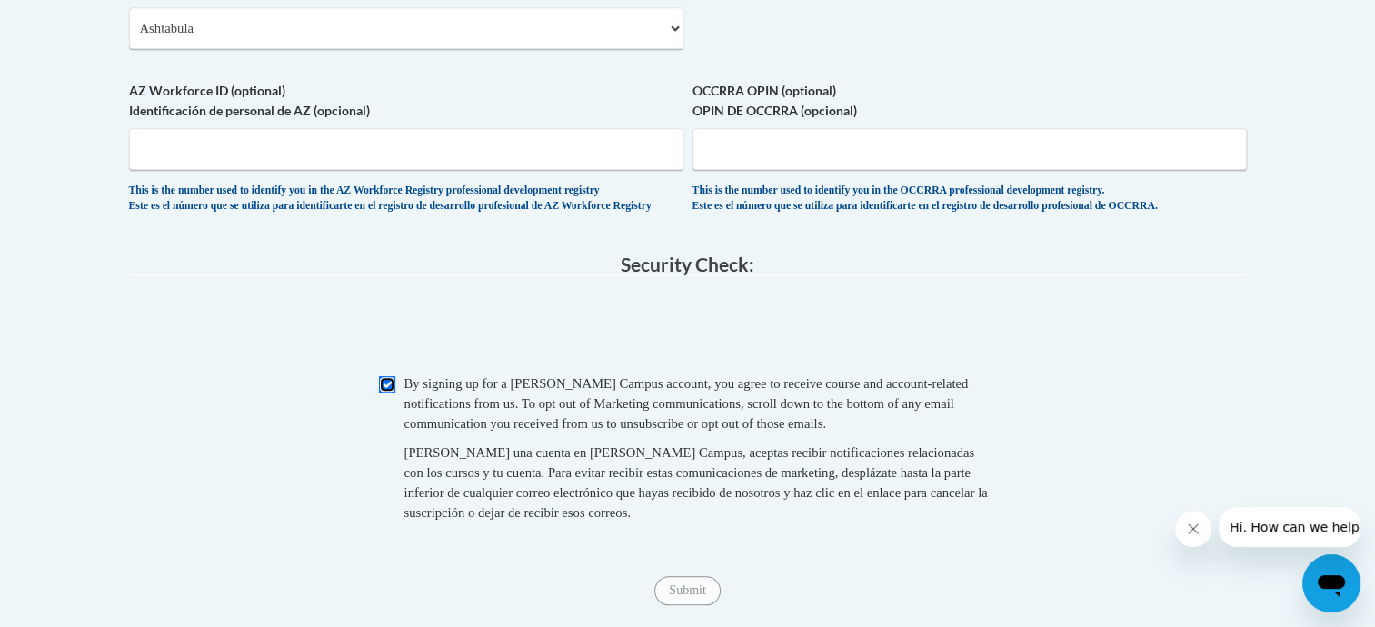
click at [389, 393] on input "Checkbox" at bounding box center [387, 384] width 16 height 16
checkbox input "true"
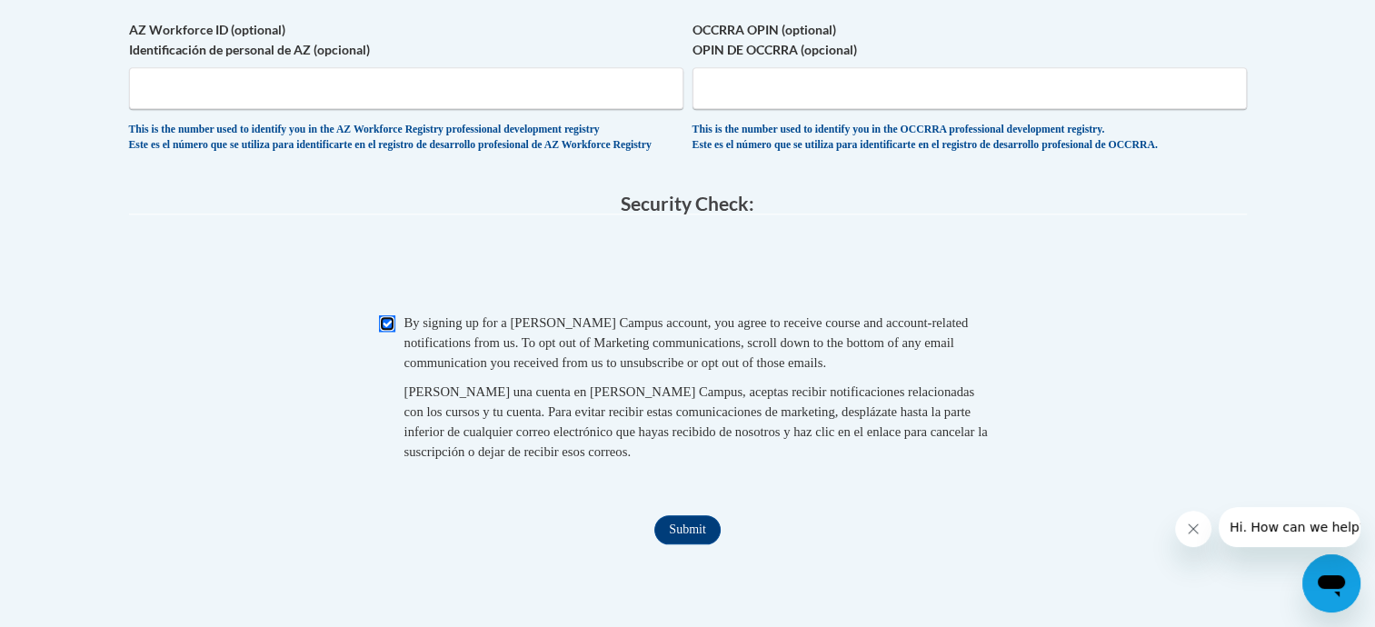
scroll to position [1817, 0]
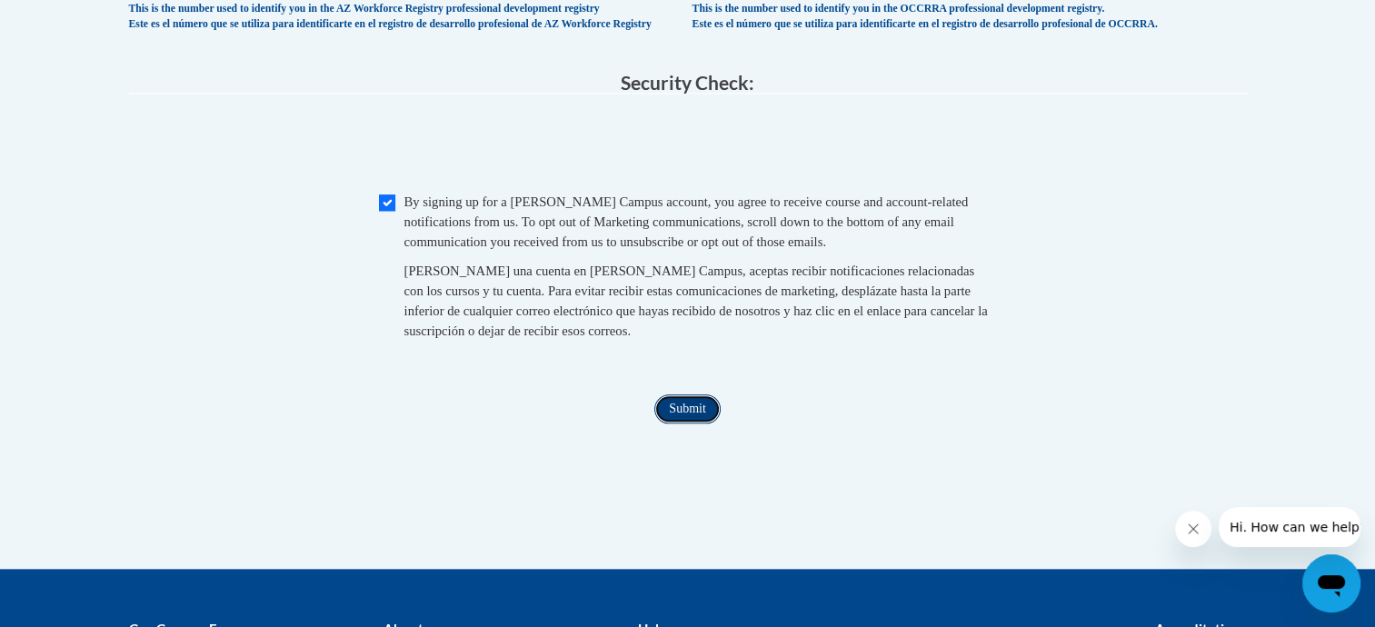
click at [689, 423] on input "Submit" at bounding box center [686, 408] width 65 height 29
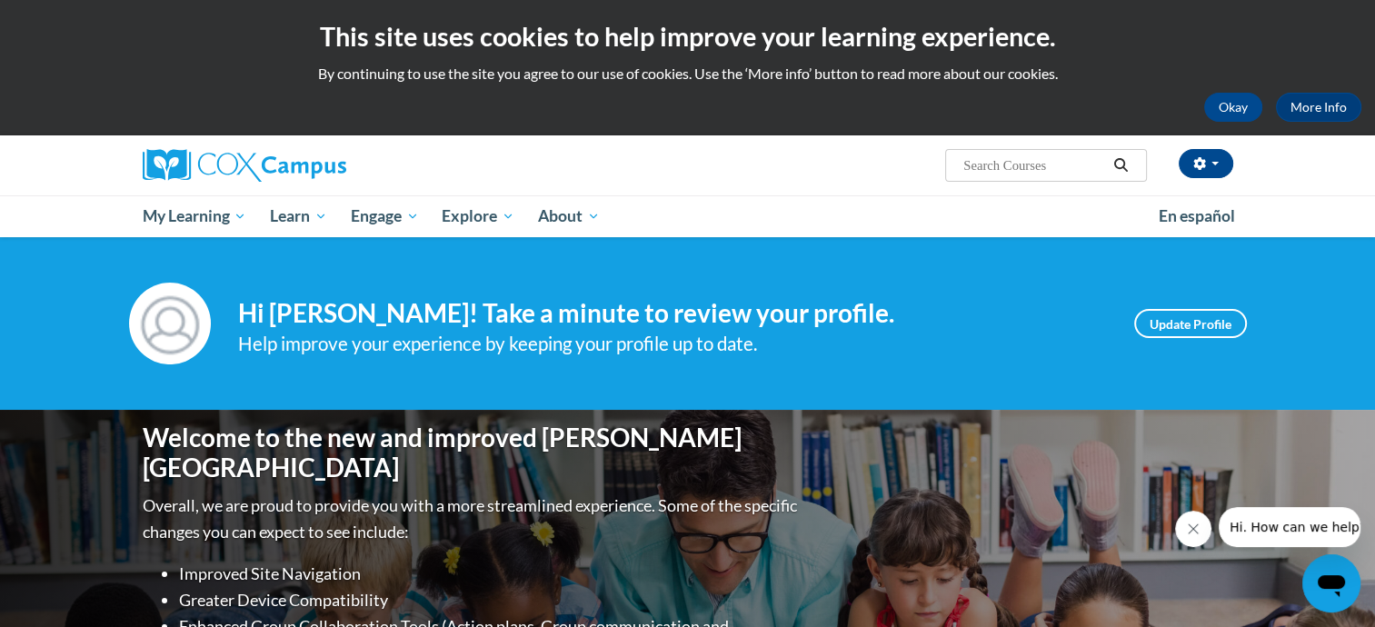
click at [1021, 177] on span "Search Search..." at bounding box center [1045, 165] width 201 height 33
click at [1020, 168] on input "Search..." at bounding box center [1033, 165] width 145 height 22
paste input "mbowens@kent.edu"
type input "mbowens@kent.edu"
drag, startPoint x: 902, startPoint y: 168, endPoint x: 801, endPoint y: 166, distance: 101.8
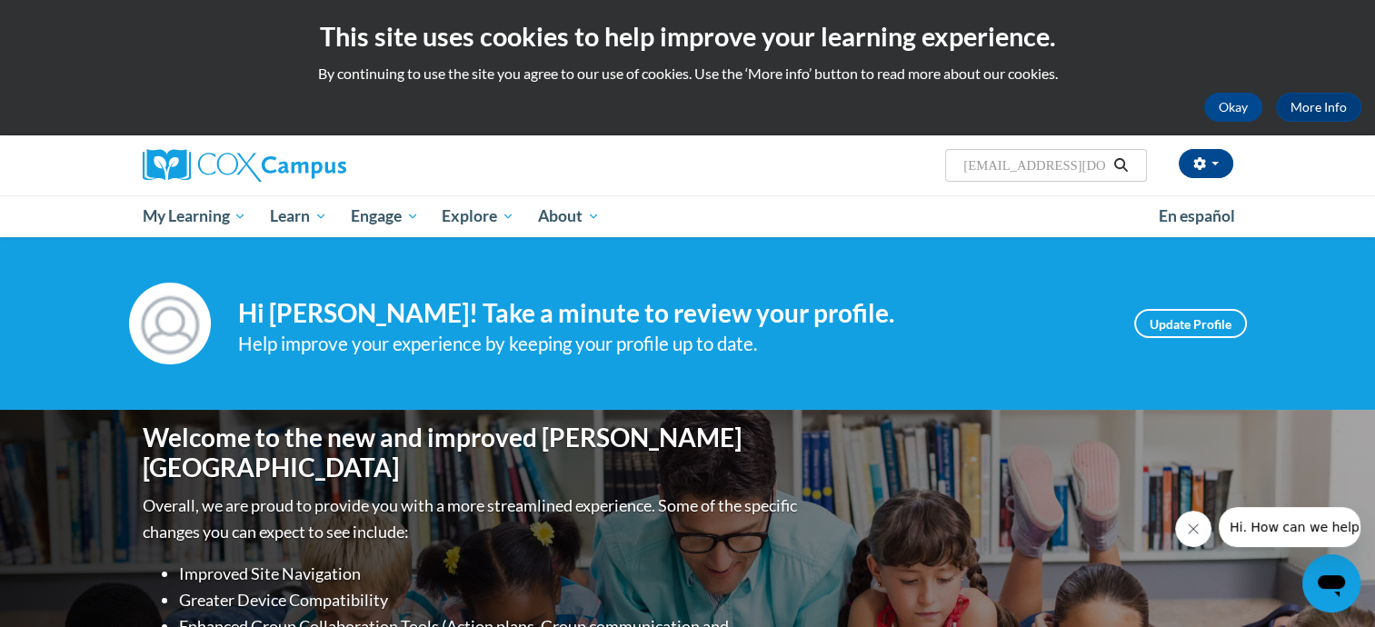
click at [801, 166] on div "Marshae Bowens (Eastern Daylight Time GMT-0400 ) My Profile Inbox My Transcript…" at bounding box center [874, 158] width 745 height 46
click at [989, 166] on input "Search..." at bounding box center [1033, 165] width 145 height 22
type input "trauma informed practice"
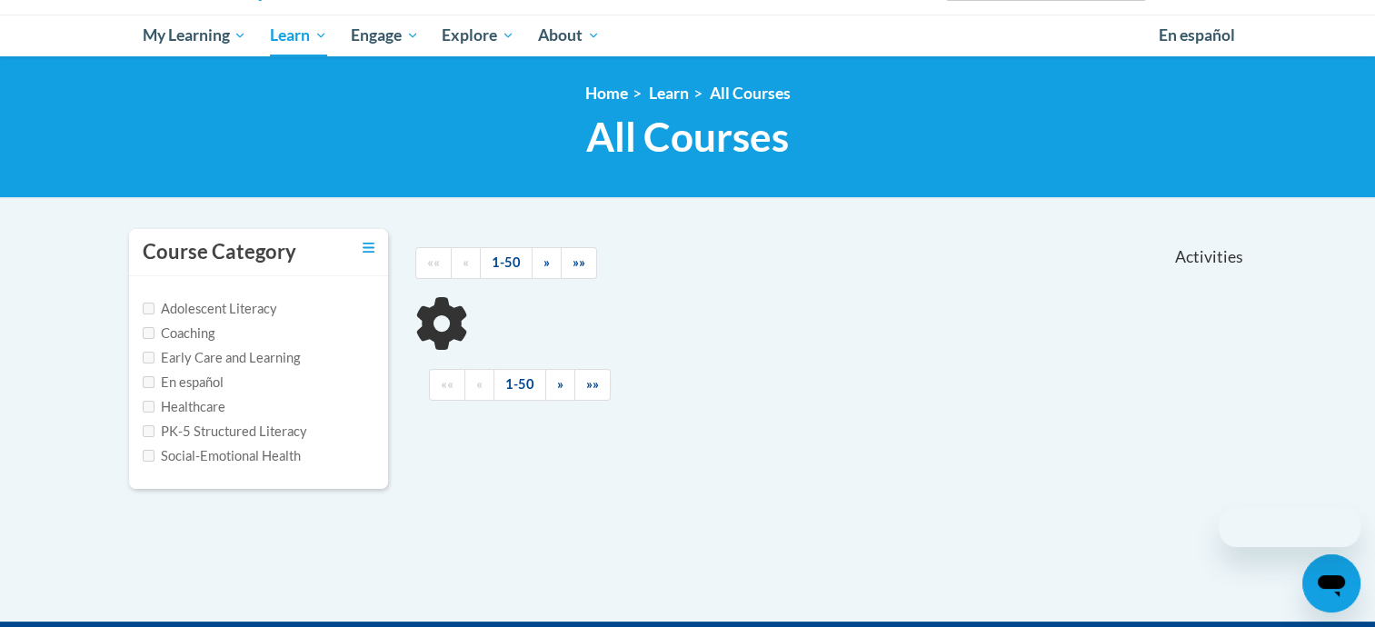
scroll to position [182, 0]
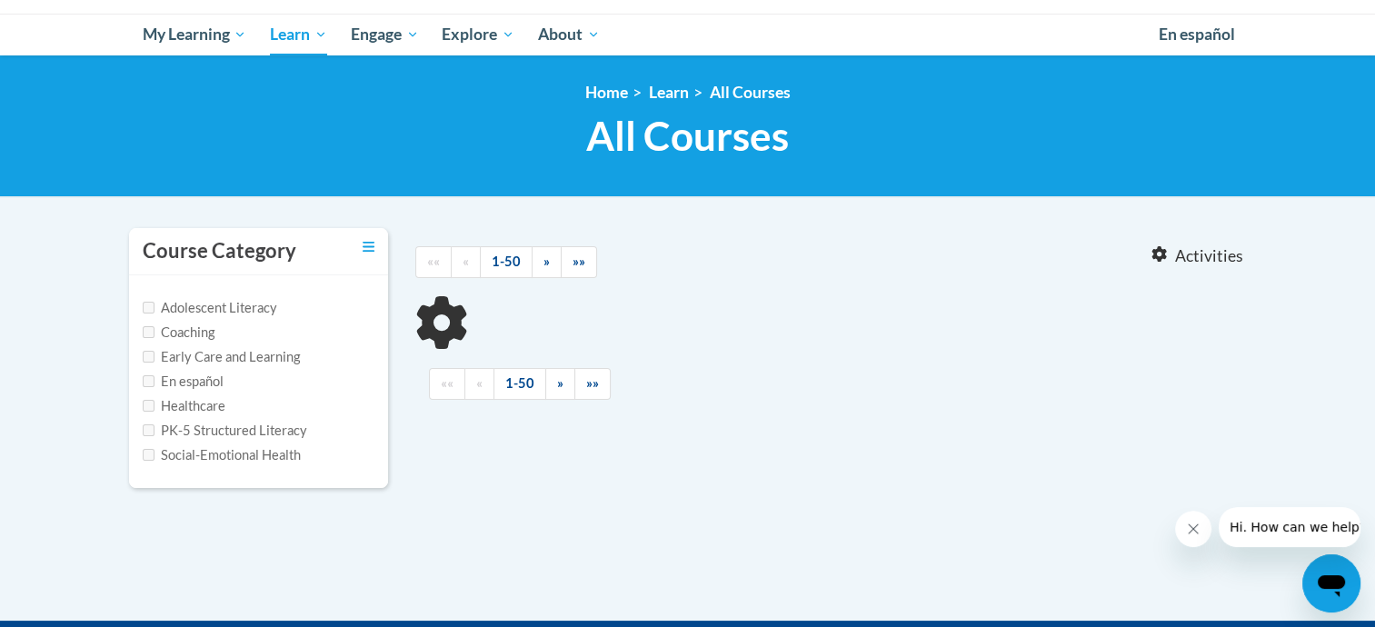
type input "trauma informed practice"
